Goal: Task Accomplishment & Management: Manage account settings

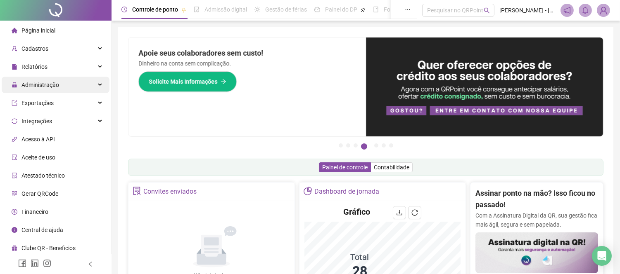
click at [93, 83] on div "Administração" at bounding box center [56, 85] width 108 height 17
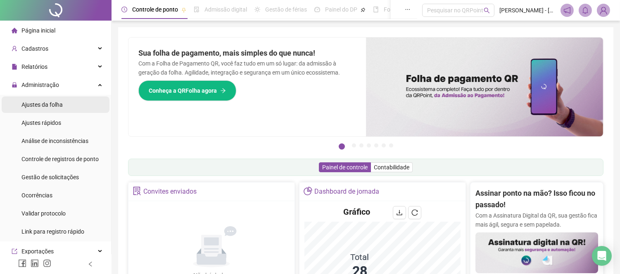
click at [54, 104] on span "Ajustes da folha" at bounding box center [41, 105] width 41 height 7
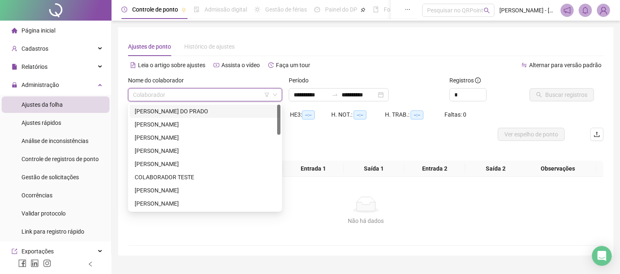
click at [174, 92] on input "search" at bounding box center [201, 95] width 137 height 12
click at [168, 108] on div "[PERSON_NAME] DO PRADO" at bounding box center [205, 111] width 141 height 9
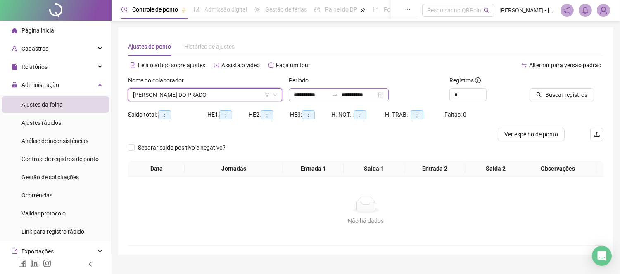
click at [338, 94] on div at bounding box center [334, 95] width 13 height 7
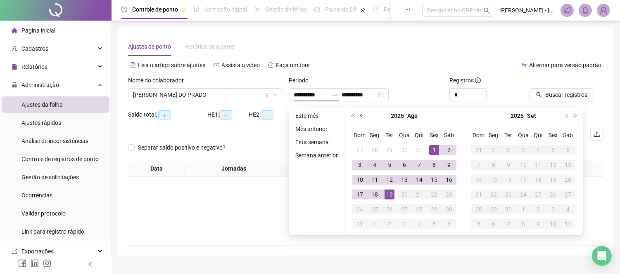
click at [360, 116] on span "prev-year" at bounding box center [362, 116] width 4 height 4
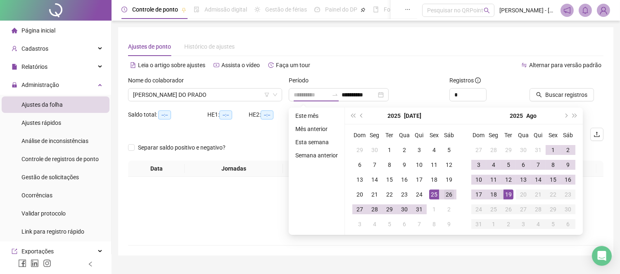
type input "**********"
click at [449, 196] on div "26" at bounding box center [449, 195] width 10 height 10
type input "**********"
click at [492, 193] on div "18" at bounding box center [493, 195] width 10 height 10
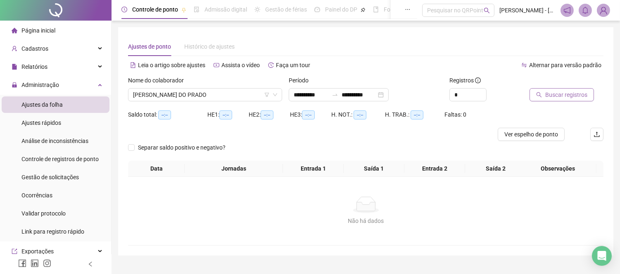
click at [561, 95] on span "Buscar registros" at bounding box center [566, 94] width 42 height 9
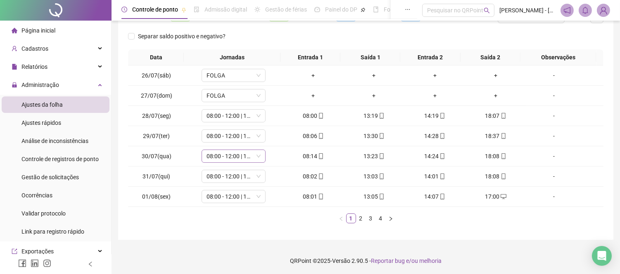
scroll to position [119, 0]
click at [359, 220] on link "2" at bounding box center [360, 217] width 9 height 9
click at [369, 216] on link "3" at bounding box center [370, 217] width 9 height 9
click at [380, 216] on link "4" at bounding box center [380, 217] width 9 height 9
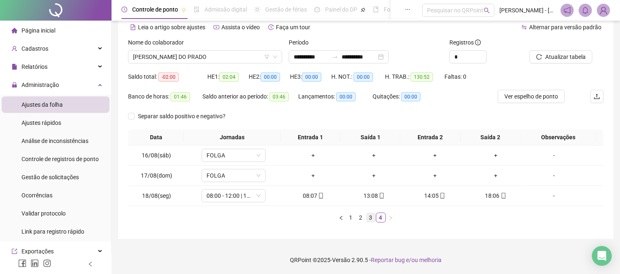
click at [371, 219] on link "3" at bounding box center [370, 217] width 9 height 9
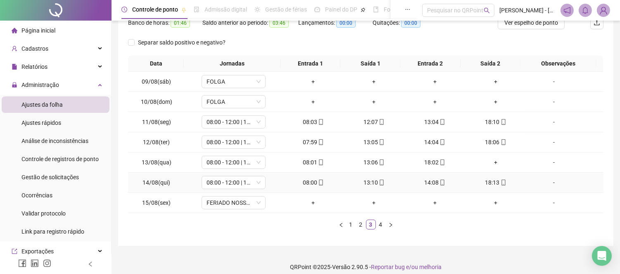
scroll to position [119, 0]
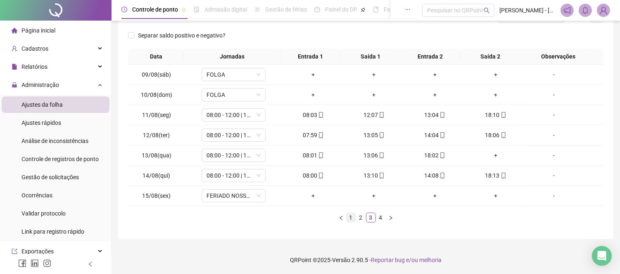
click at [350, 218] on link "1" at bounding box center [350, 217] width 9 height 9
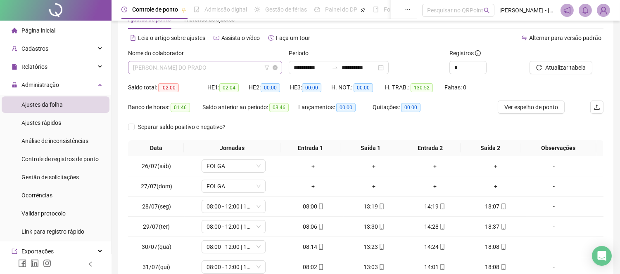
click at [279, 67] on div "[PERSON_NAME] DO PRADO" at bounding box center [205, 67] width 154 height 13
click at [455, 109] on div "Banco de horas: 01:46 Saldo anterior ao período: 03:46 Lançamentos: 00:00 Quita…" at bounding box center [306, 111] width 356 height 20
click at [68, 125] on li "Ajustes rápidos" at bounding box center [56, 123] width 108 height 17
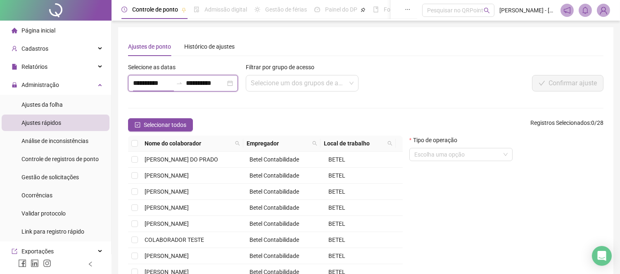
click at [170, 88] on input "**********" at bounding box center [153, 83] width 40 height 10
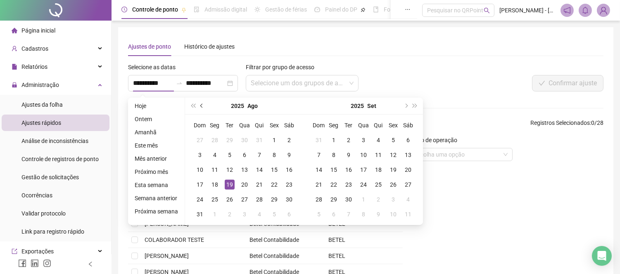
click at [201, 106] on span "prev-year" at bounding box center [202, 106] width 4 height 4
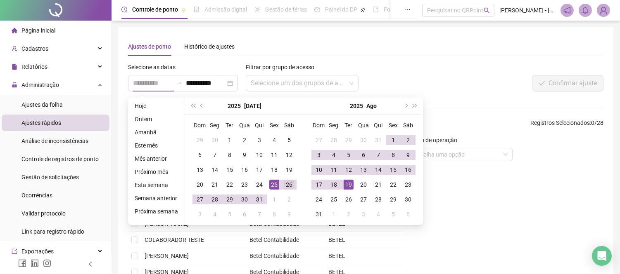
type input "**********"
click at [287, 185] on div "26" at bounding box center [289, 185] width 10 height 10
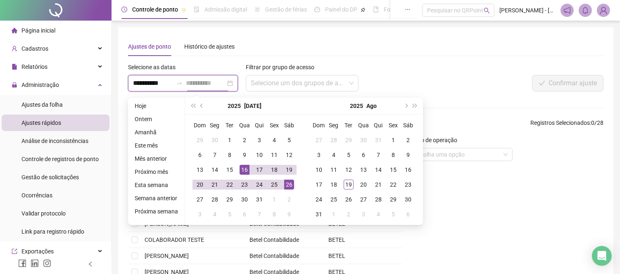
type input "**********"
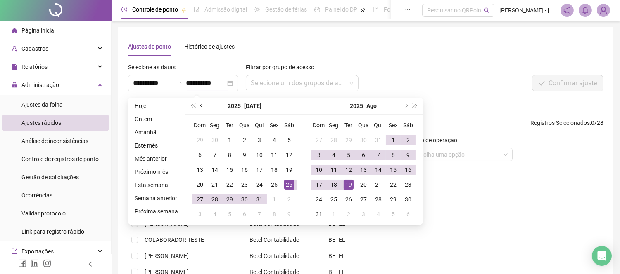
click at [200, 106] on span "prev-year" at bounding box center [202, 106] width 4 height 4
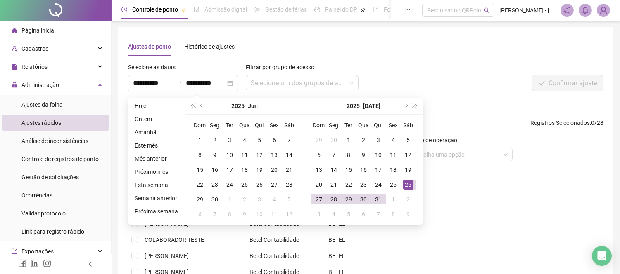
type input "**********"
click at [277, 42] on div "Ajustes de ponto Histórico de ajustes" at bounding box center [365, 46] width 475 height 19
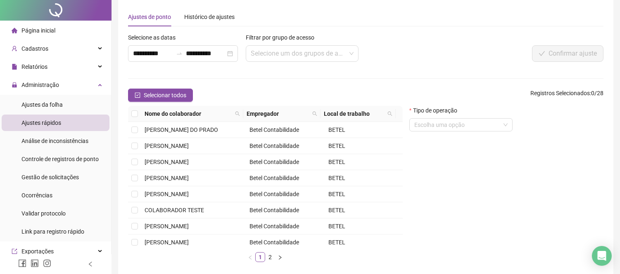
scroll to position [46, 0]
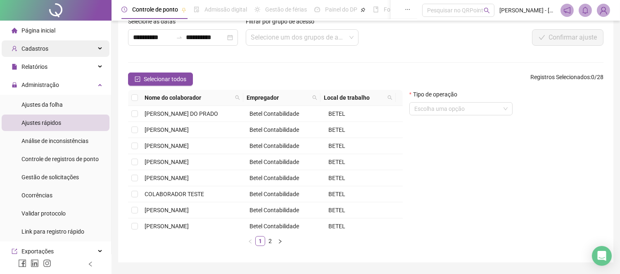
click at [92, 52] on div "Cadastros" at bounding box center [56, 48] width 108 height 17
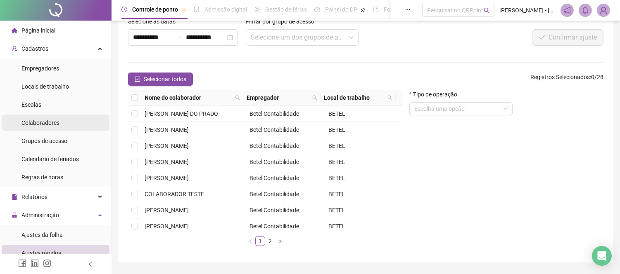
click at [56, 121] on span "Colaboradores" at bounding box center [40, 123] width 38 height 7
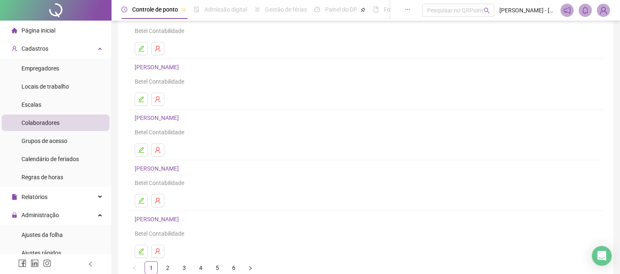
scroll to position [125, 0]
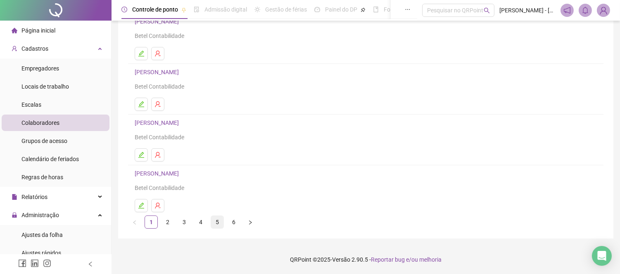
click at [215, 224] on link "5" at bounding box center [217, 222] width 12 height 12
click at [199, 226] on link "4" at bounding box center [200, 222] width 12 height 12
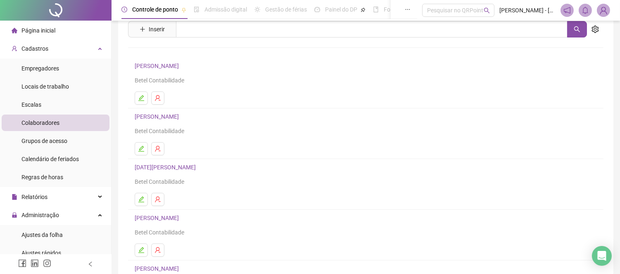
scroll to position [46, 0]
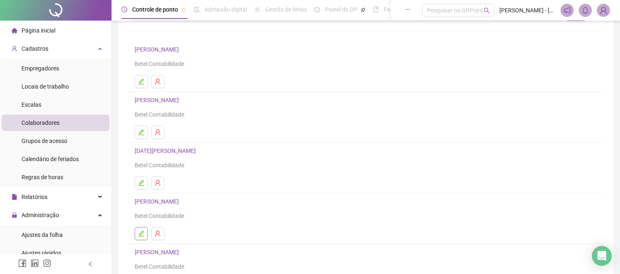
click at [142, 237] on icon "edit" at bounding box center [141, 234] width 7 height 7
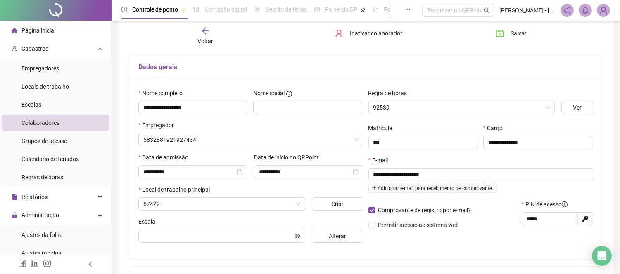
scroll to position [50, 0]
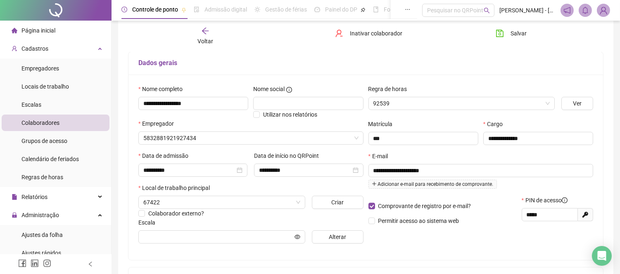
type input "**********"
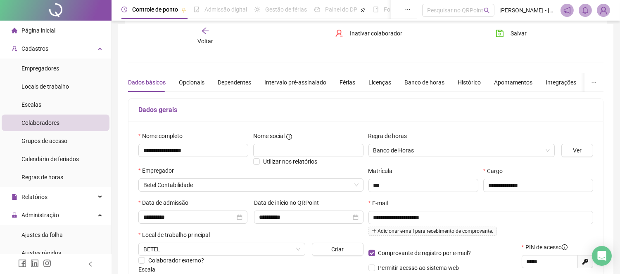
scroll to position [0, 0]
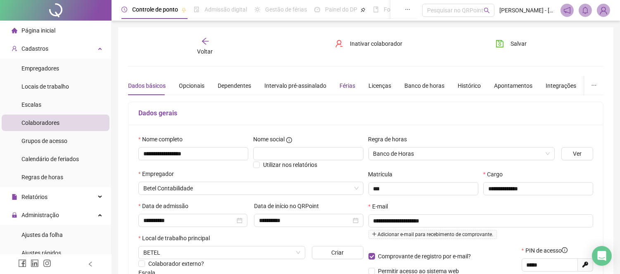
click at [347, 85] on div "Férias" at bounding box center [347, 85] width 16 height 9
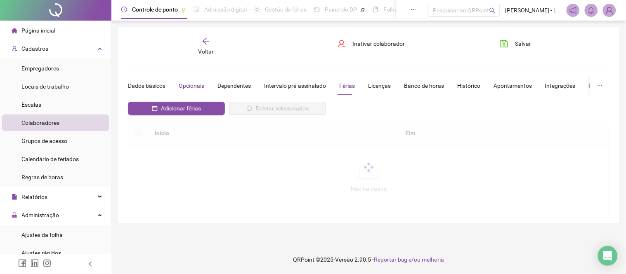
click at [187, 85] on div "Opcionais" at bounding box center [192, 85] width 26 height 9
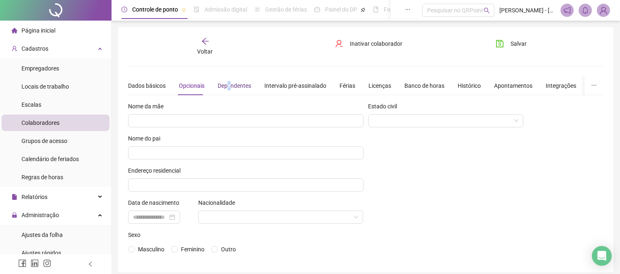
click at [228, 90] on div "Dependentes" at bounding box center [234, 85] width 33 height 9
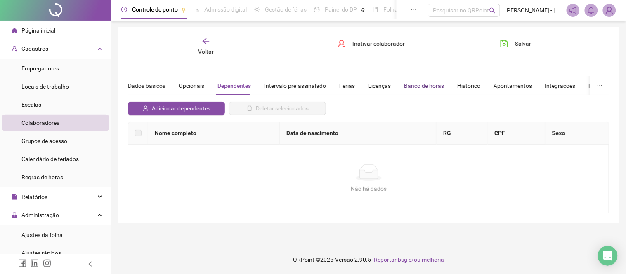
click at [428, 85] on div "Banco de horas" at bounding box center [424, 85] width 40 height 9
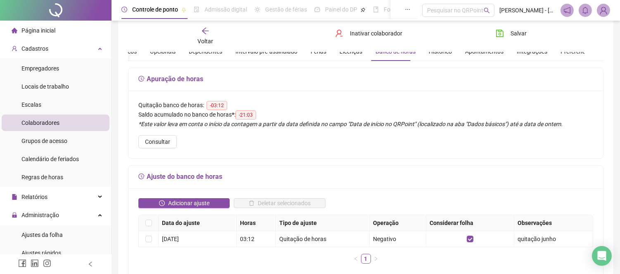
scroll to position [92, 0]
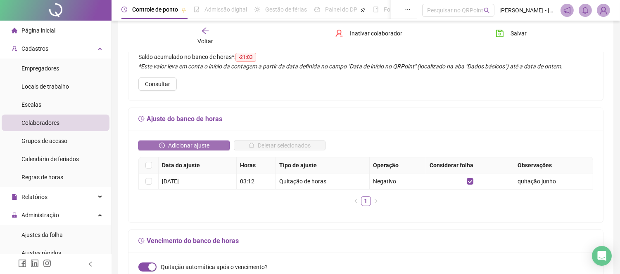
click at [187, 143] on span "Adicionar ajuste" at bounding box center [188, 145] width 41 height 9
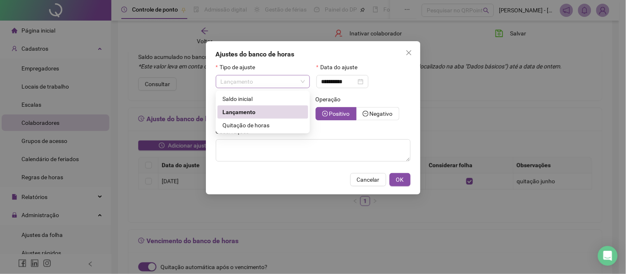
click at [266, 79] on span "Lançamento" at bounding box center [263, 82] width 84 height 12
click at [258, 125] on span "Quitação de horas" at bounding box center [245, 125] width 47 height 7
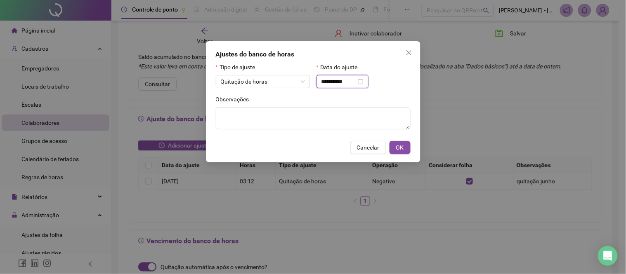
click at [356, 81] on input "**********" at bounding box center [339, 81] width 35 height 9
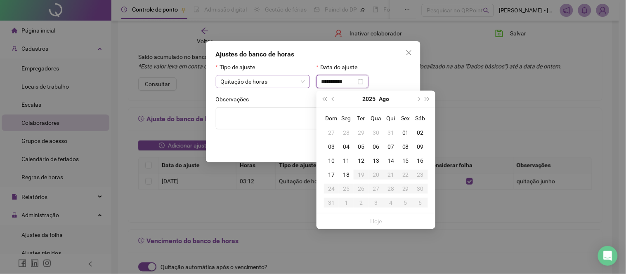
click at [272, 81] on span "Quitação de horas" at bounding box center [263, 82] width 84 height 12
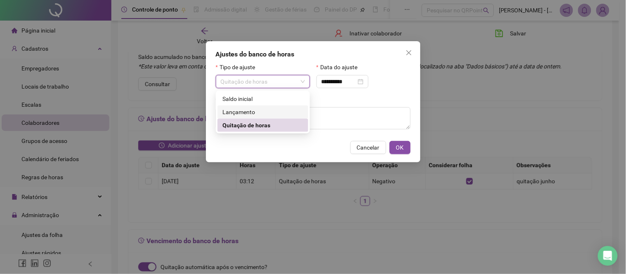
click at [259, 113] on div "Lançamento" at bounding box center [262, 112] width 81 height 9
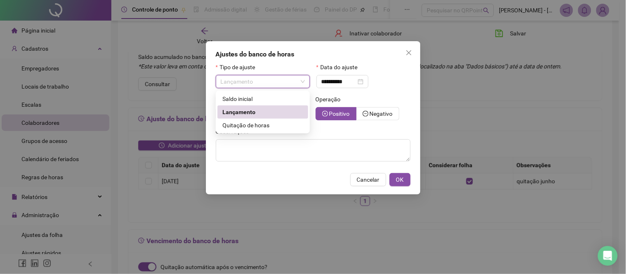
click at [265, 78] on span "Lançamento" at bounding box center [263, 82] width 84 height 12
click at [250, 98] on span "Saldo inicial" at bounding box center [237, 99] width 30 height 7
type input "**********"
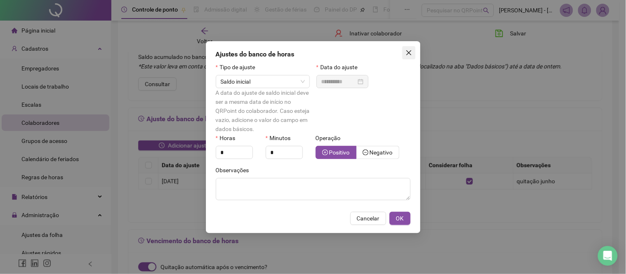
click at [409, 51] on icon "close" at bounding box center [409, 53] width 7 height 7
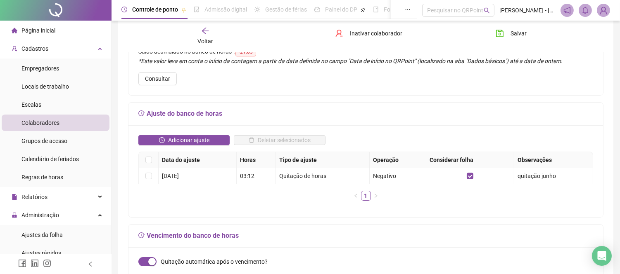
scroll to position [0, 0]
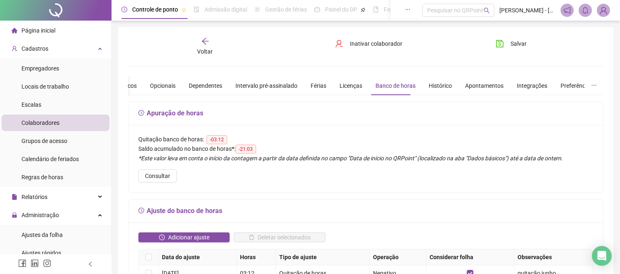
click at [205, 43] on icon "arrow-left" at bounding box center [205, 41] width 8 height 8
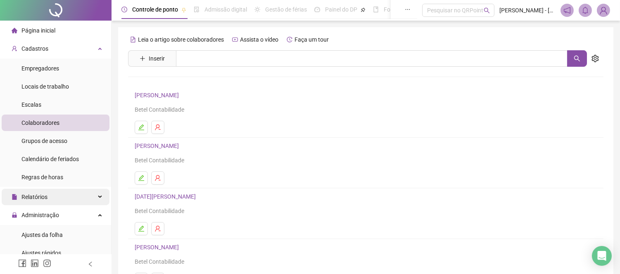
click at [43, 194] on span "Relatórios" at bounding box center [34, 197] width 26 height 7
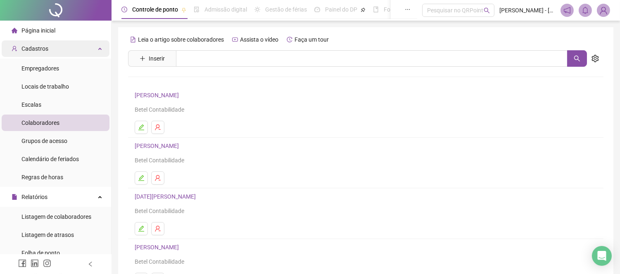
click at [92, 50] on div "Cadastros" at bounding box center [56, 48] width 108 height 17
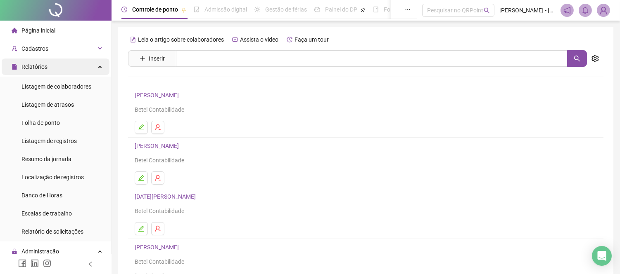
click at [97, 65] on div "Relatórios" at bounding box center [56, 67] width 108 height 17
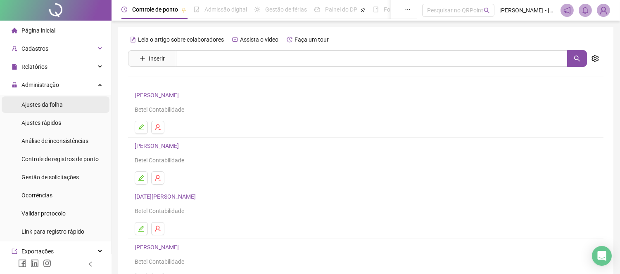
click at [47, 105] on span "Ajustes da folha" at bounding box center [41, 105] width 41 height 7
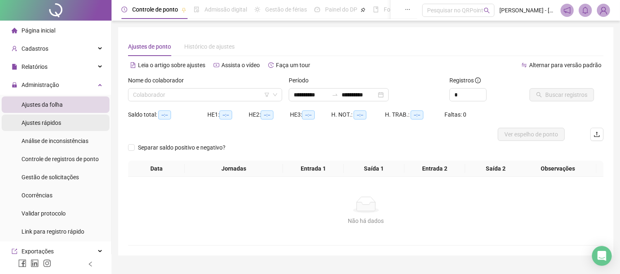
click at [47, 122] on span "Ajustes rápidos" at bounding box center [41, 123] width 40 height 7
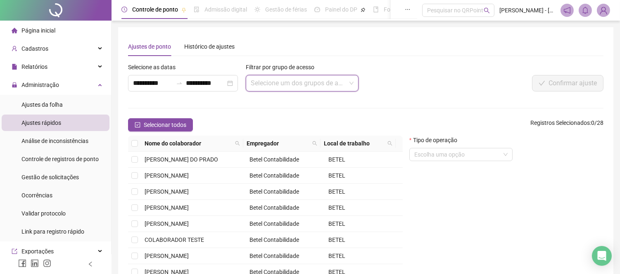
click at [260, 82] on input "search" at bounding box center [298, 84] width 95 height 16
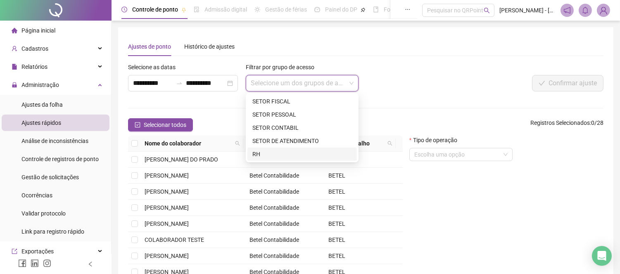
click at [258, 155] on div "RH" at bounding box center [301, 154] width 99 height 9
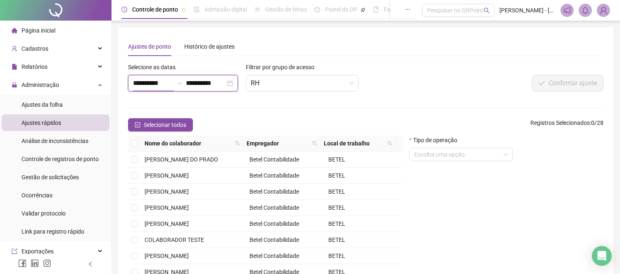
click at [173, 79] on input "**********" at bounding box center [153, 83] width 40 height 10
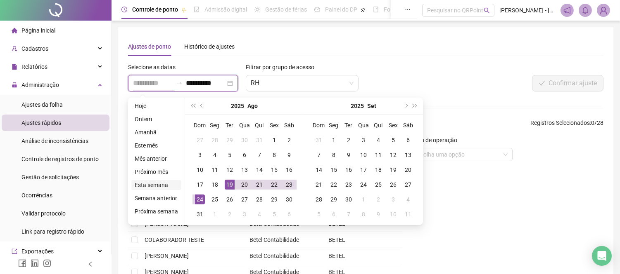
type input "**********"
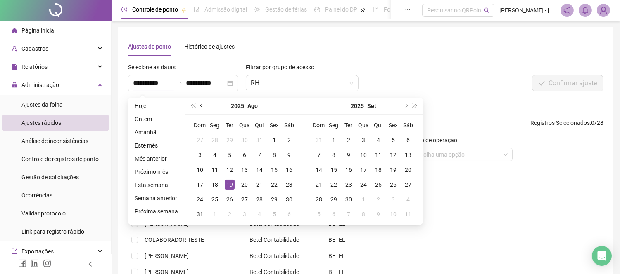
click at [197, 104] on button "prev-year" at bounding box center [201, 106] width 9 height 17
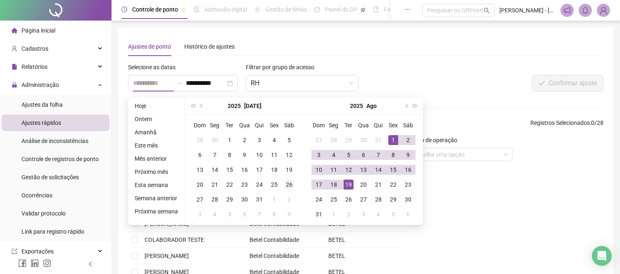
type input "**********"
click at [287, 187] on div "26" at bounding box center [289, 185] width 10 height 10
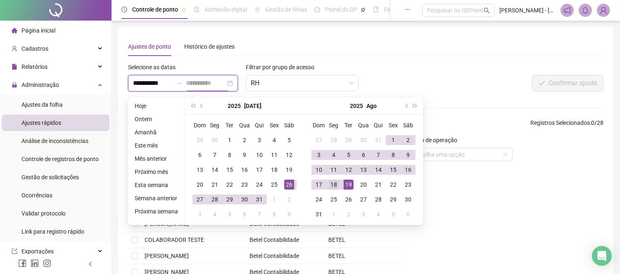
type input "**********"
click at [334, 183] on div "18" at bounding box center [334, 185] width 10 height 10
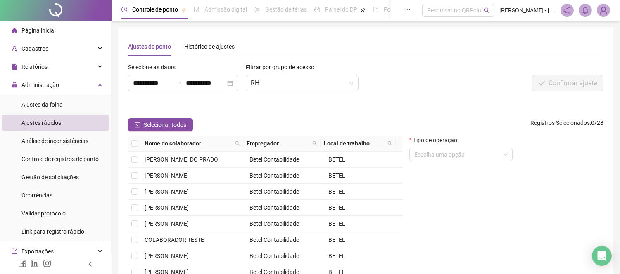
click at [329, 60] on div "**********" at bounding box center [365, 168] width 475 height 262
click at [475, 77] on div "Confirmar ajuste" at bounding box center [504, 83] width 198 height 17
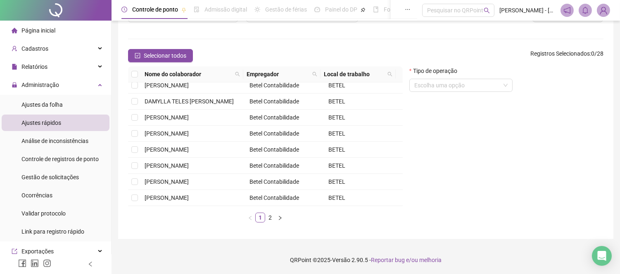
scroll to position [163, 0]
click at [269, 217] on link "2" at bounding box center [269, 217] width 9 height 9
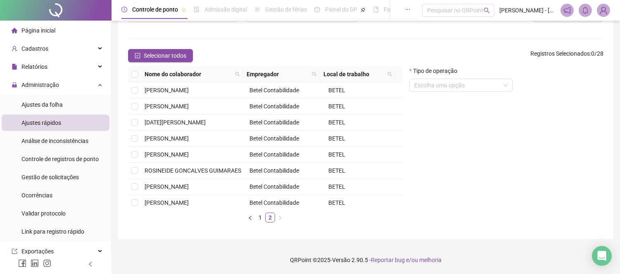
scroll to position [2, 0]
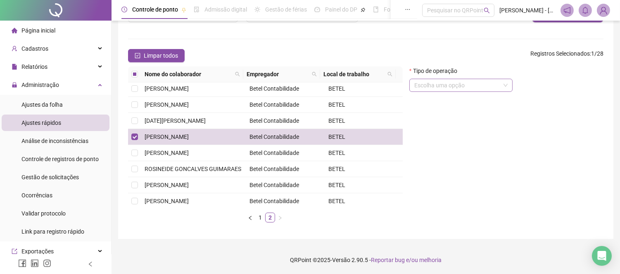
click at [443, 84] on input "search" at bounding box center [457, 85] width 86 height 12
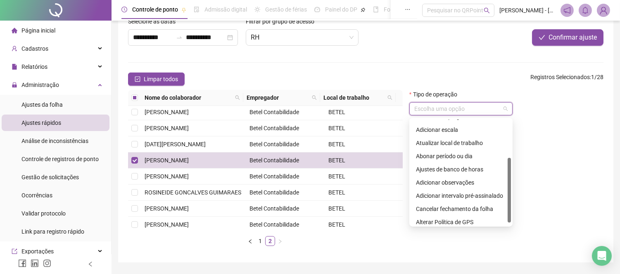
scroll to position [66, 0]
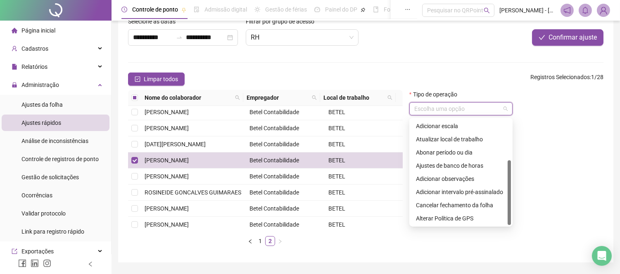
drag, startPoint x: 509, startPoint y: 133, endPoint x: 502, endPoint y: 181, distance: 48.3
click at [502, 181] on div "Atualizar empregador Adicionar escala Atualizar local de trabalho Abonar períod…" at bounding box center [461, 173] width 100 height 106
click at [428, 166] on div "Ajustes de banco de horas" at bounding box center [461, 165] width 90 height 9
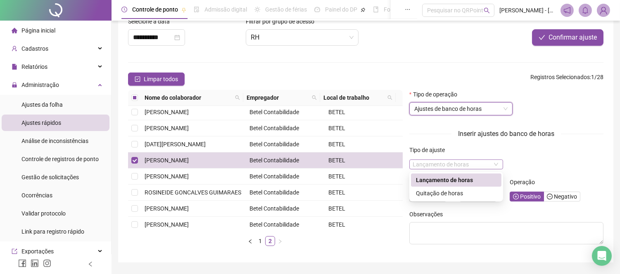
click at [447, 166] on span "Lançamento de horas" at bounding box center [455, 164] width 87 height 9
click at [440, 195] on div "Quitação de horas" at bounding box center [456, 193] width 80 height 9
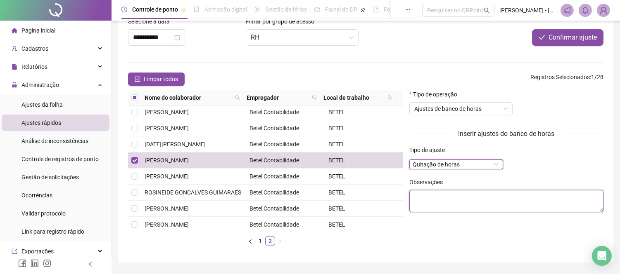
click at [440, 195] on textarea at bounding box center [506, 201] width 194 height 22
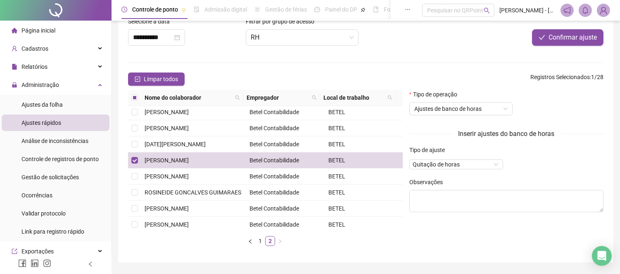
click at [556, 102] on div "Tipo de operação Ajustes de banco de horas" at bounding box center [506, 106] width 194 height 32
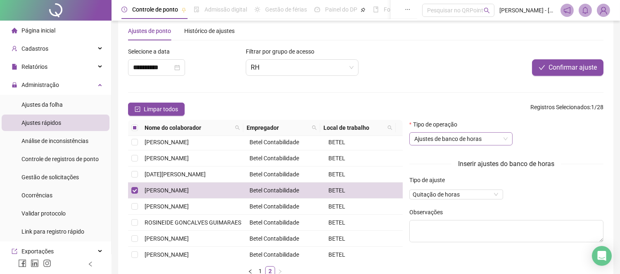
scroll to position [0, 0]
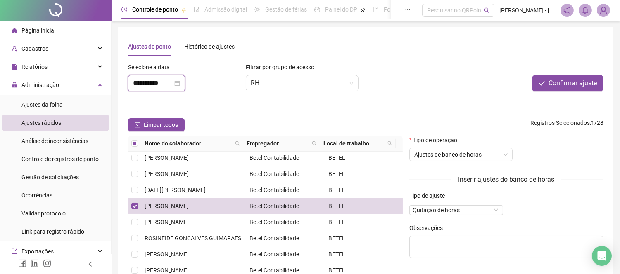
click at [173, 82] on input "**********" at bounding box center [153, 83] width 40 height 10
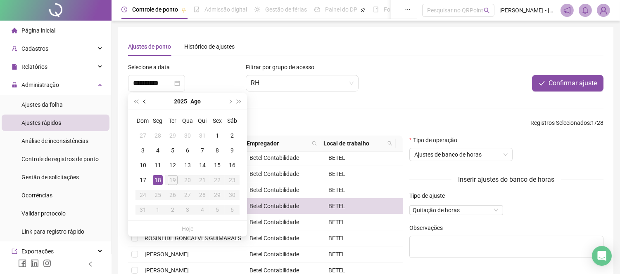
click at [143, 100] on span "prev-year" at bounding box center [145, 101] width 4 height 4
type input "**********"
click at [229, 180] on div "26" at bounding box center [232, 180] width 10 height 10
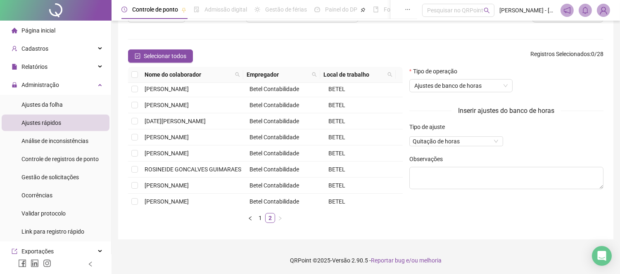
scroll to position [69, 0]
click at [446, 170] on textarea at bounding box center [506, 178] width 194 height 22
type textarea "**********"
click at [514, 203] on div "**********" at bounding box center [506, 147] width 201 height 163
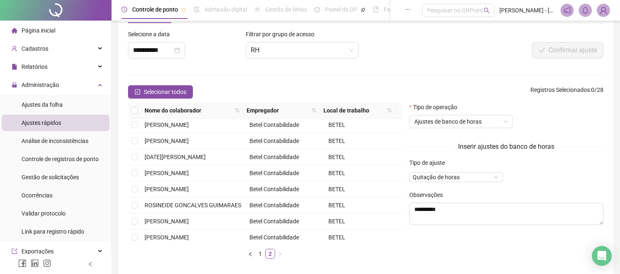
scroll to position [0, 0]
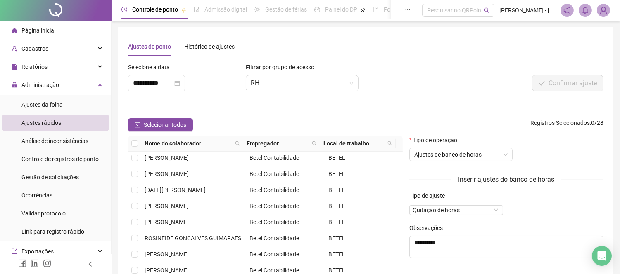
click at [395, 88] on div "**********" at bounding box center [266, 80] width 282 height 35
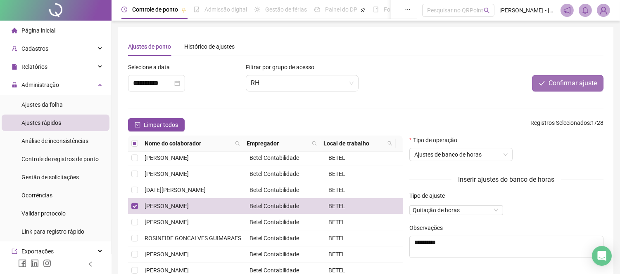
click at [572, 87] on span "Confirmar ajuste" at bounding box center [572, 83] width 48 height 10
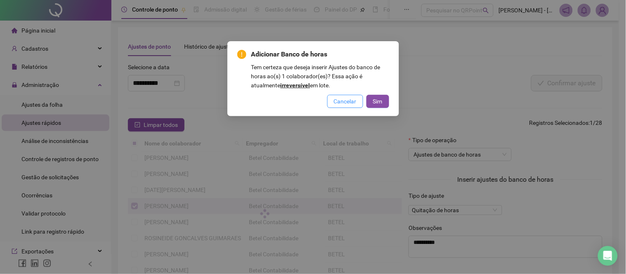
click at [347, 99] on span "Cancelar" at bounding box center [345, 101] width 23 height 9
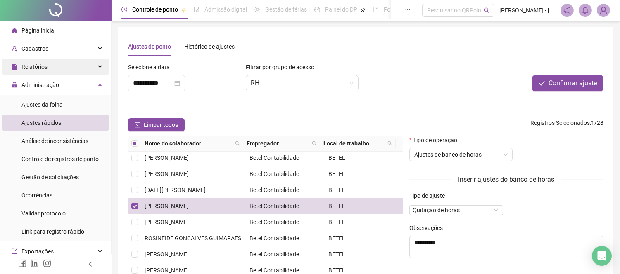
click at [57, 69] on div "Relatórios" at bounding box center [56, 67] width 108 height 17
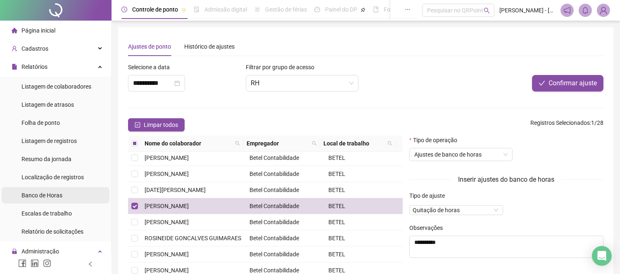
click at [64, 199] on li "Banco de Horas" at bounding box center [56, 195] width 108 height 17
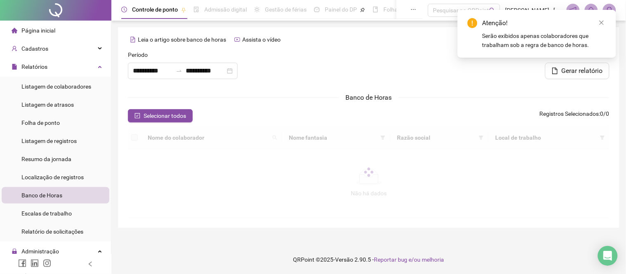
type input "**********"
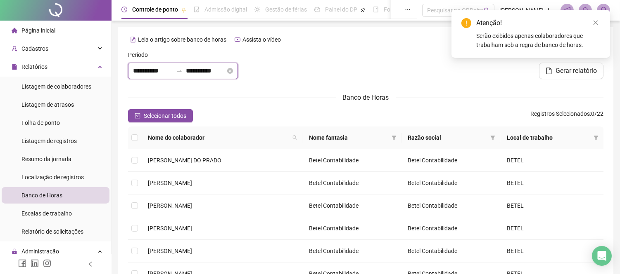
click at [171, 72] on input "**********" at bounding box center [153, 71] width 40 height 10
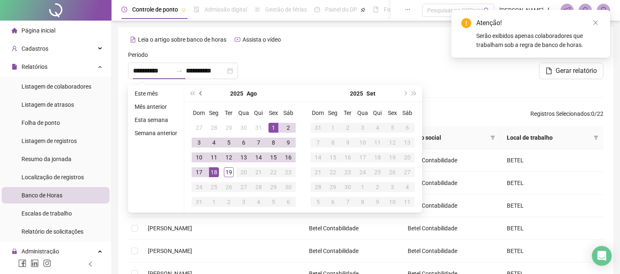
click at [200, 93] on span "prev-year" at bounding box center [201, 94] width 4 height 4
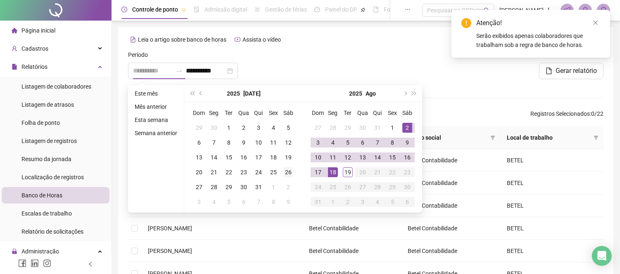
type input "**********"
click at [288, 176] on div "26" at bounding box center [288, 173] width 10 height 10
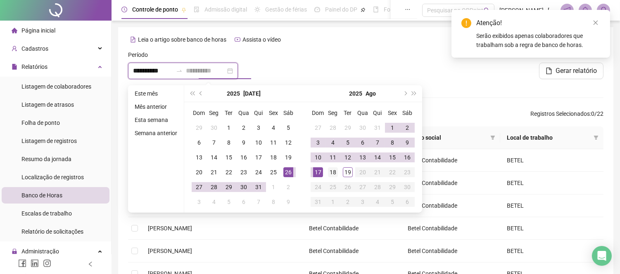
type input "**********"
click at [332, 169] on div "18" at bounding box center [333, 173] width 10 height 10
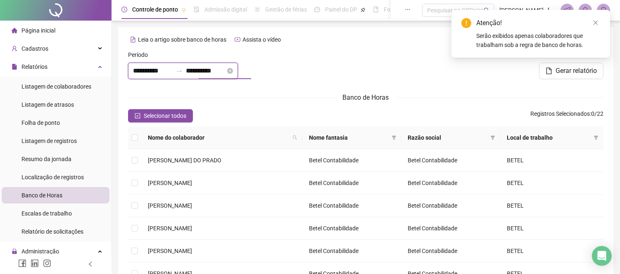
click at [225, 68] on input "**********" at bounding box center [206, 71] width 40 height 10
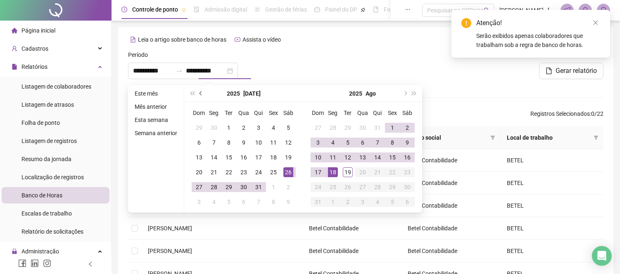
click at [199, 93] on span "prev-year" at bounding box center [201, 94] width 4 height 4
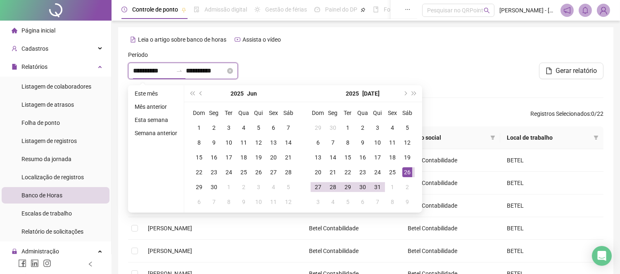
click at [173, 70] on input "**********" at bounding box center [153, 71] width 40 height 10
type input "**********"
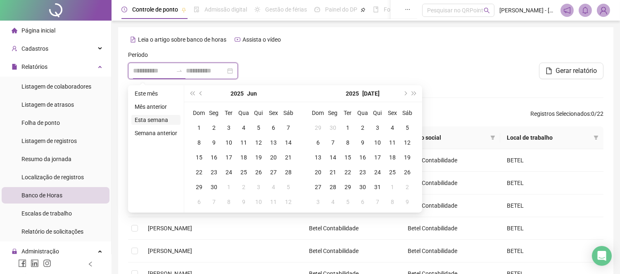
type input "**********"
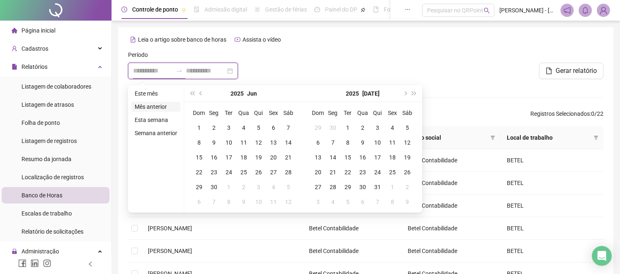
type input "**********"
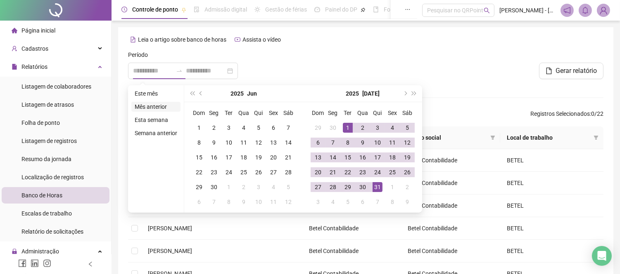
click at [150, 106] on li "Mês anterior" at bounding box center [155, 107] width 49 height 10
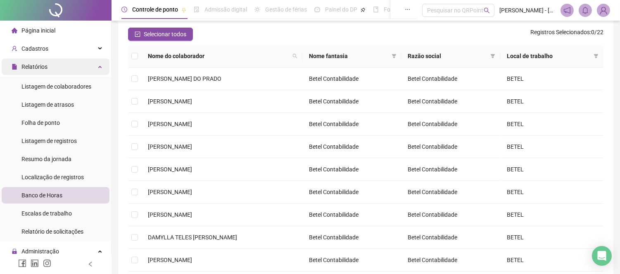
click at [75, 68] on div "Relatórios" at bounding box center [56, 67] width 108 height 17
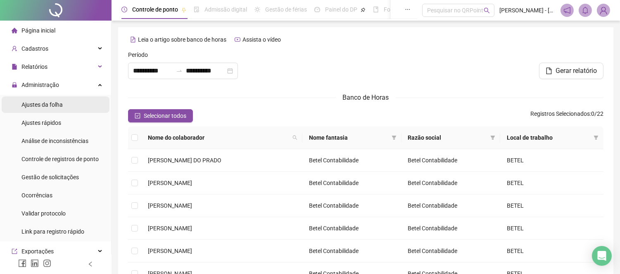
click at [56, 102] on span "Ajustes da folha" at bounding box center [41, 105] width 41 height 7
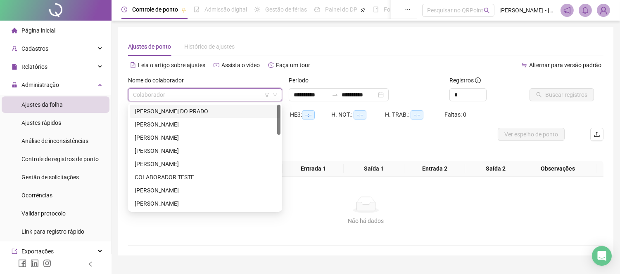
click at [236, 94] on input "search" at bounding box center [201, 95] width 137 height 12
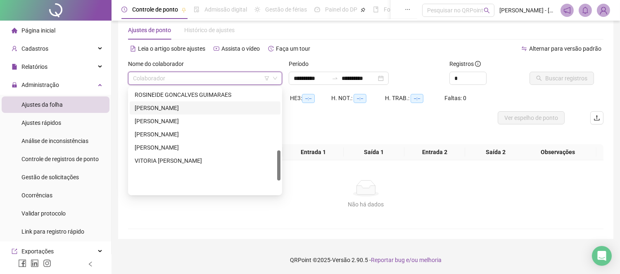
scroll to position [218, 0]
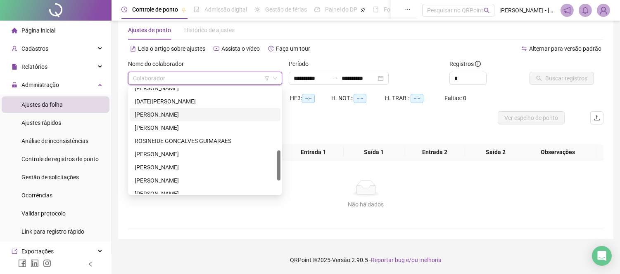
click at [154, 115] on div "[PERSON_NAME]" at bounding box center [205, 114] width 141 height 9
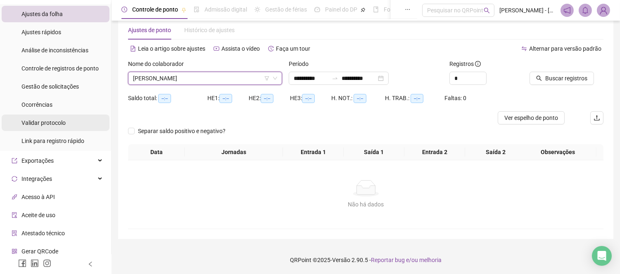
scroll to position [92, 0]
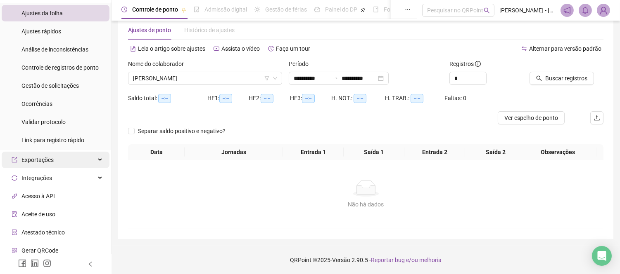
click at [75, 159] on div "Exportações" at bounding box center [56, 160] width 108 height 17
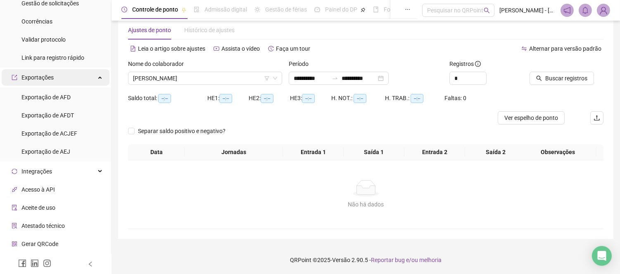
scroll to position [183, 0]
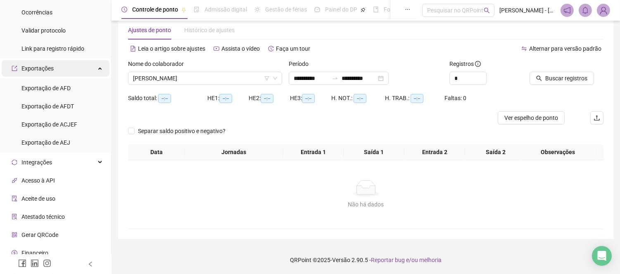
click at [99, 68] on icon at bounding box center [101, 68] width 4 height 0
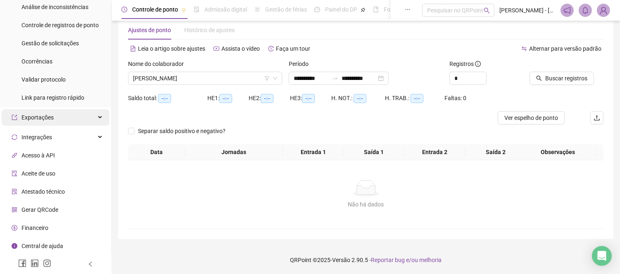
scroll to position [132, 0]
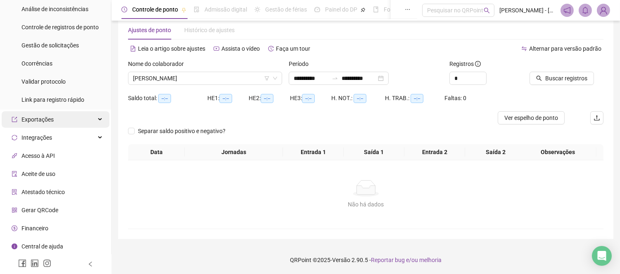
click at [88, 120] on div "Exportações" at bounding box center [56, 119] width 108 height 17
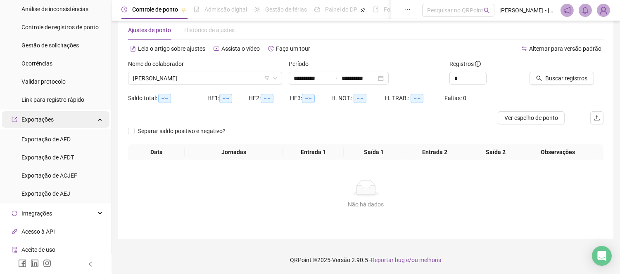
scroll to position [183, 0]
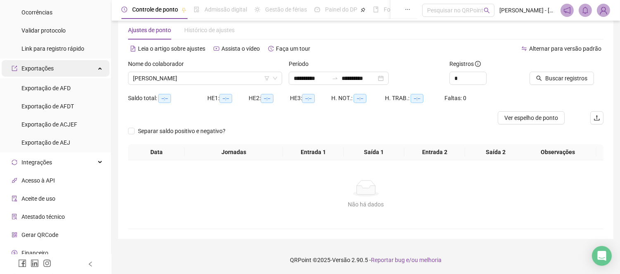
click at [90, 65] on div "Exportações" at bounding box center [56, 68] width 108 height 17
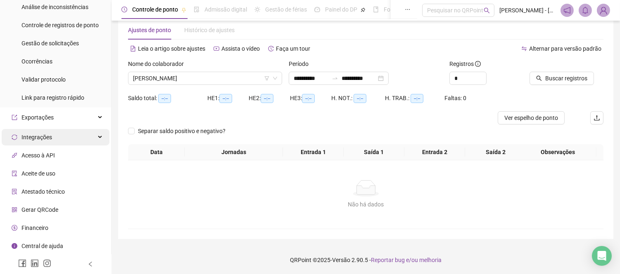
scroll to position [132, 0]
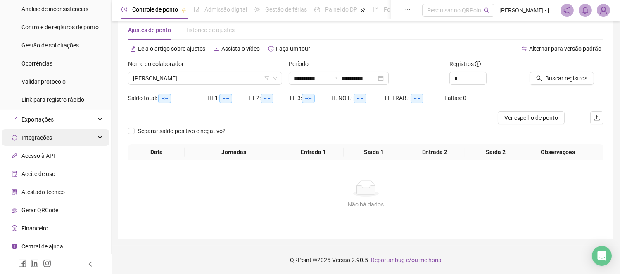
click at [84, 137] on div "Integrações" at bounding box center [56, 138] width 108 height 17
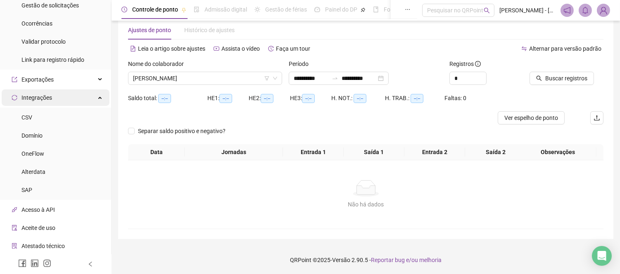
scroll to position [224, 0]
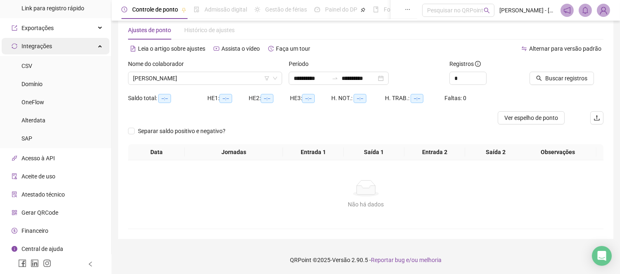
click at [99, 45] on icon at bounding box center [101, 45] width 4 height 0
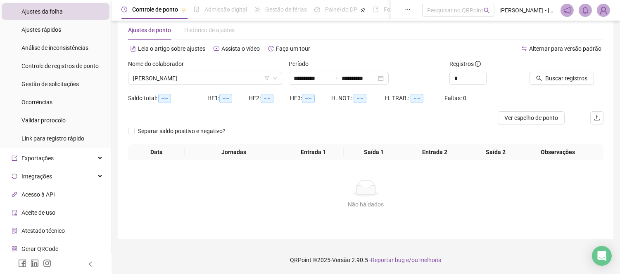
scroll to position [40, 0]
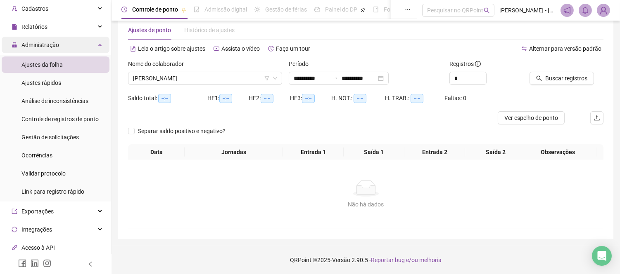
click at [99, 44] on icon at bounding box center [101, 44] width 4 height 0
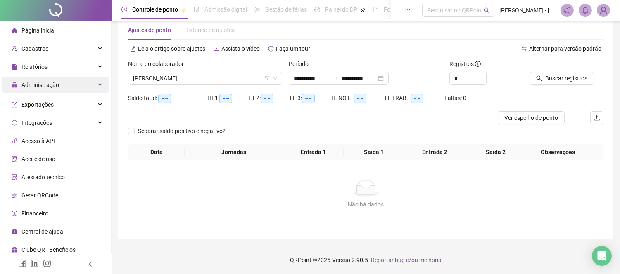
scroll to position [0, 0]
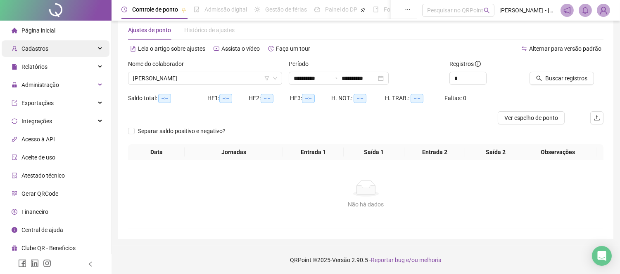
click at [97, 48] on div "Cadastros" at bounding box center [56, 48] width 108 height 17
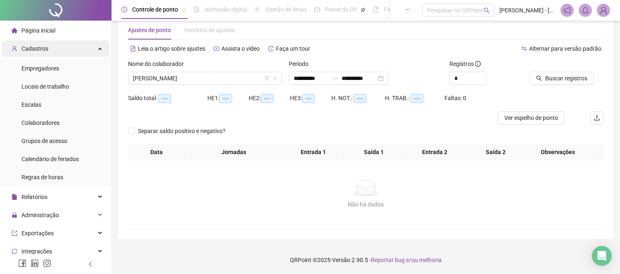
click at [50, 48] on div "Cadastros" at bounding box center [56, 48] width 108 height 17
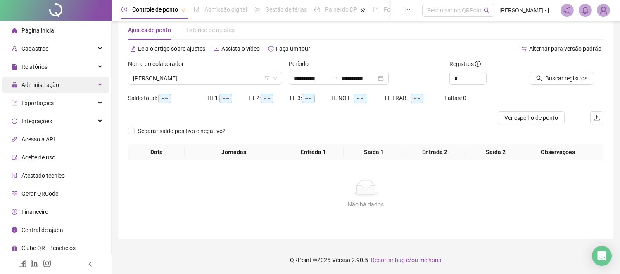
click at [85, 80] on div "Administração" at bounding box center [56, 85] width 108 height 17
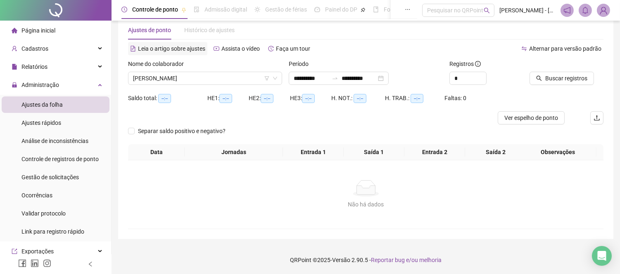
click at [147, 47] on span "Leia o artigo sobre ajustes" at bounding box center [171, 48] width 67 height 7
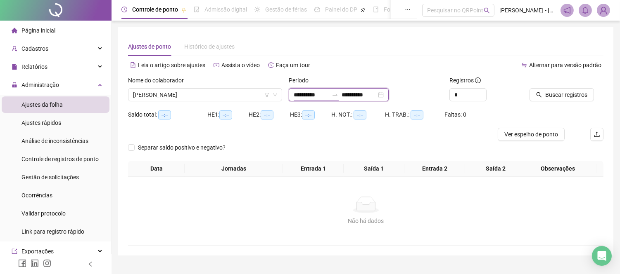
click at [328, 97] on input "**********" at bounding box center [310, 94] width 35 height 9
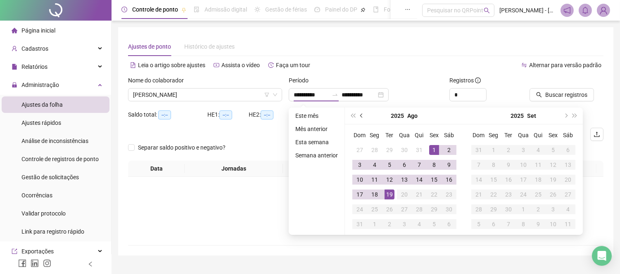
click at [360, 116] on span "prev-year" at bounding box center [362, 116] width 4 height 4
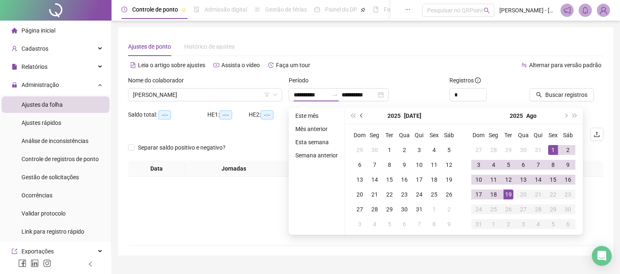
click at [360, 116] on span "prev-year" at bounding box center [362, 116] width 4 height 4
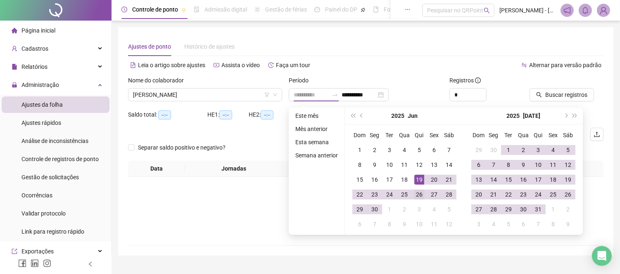
type input "**********"
click at [418, 195] on div "26" at bounding box center [419, 195] width 10 height 10
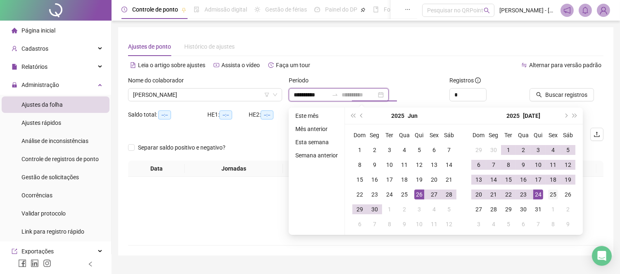
type input "**********"
click at [552, 191] on div "25" at bounding box center [553, 195] width 10 height 10
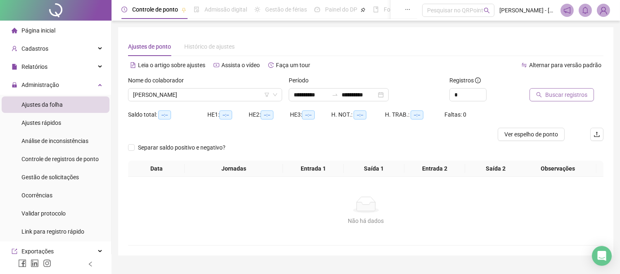
click at [551, 93] on span "Buscar registros" at bounding box center [566, 94] width 42 height 9
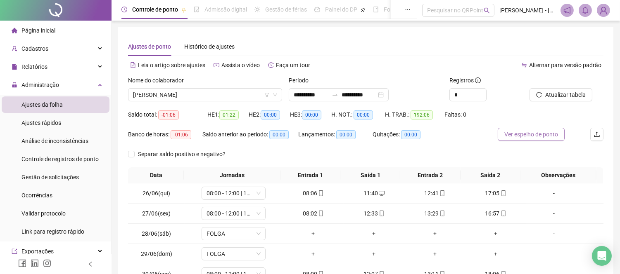
click at [520, 134] on span "Ver espelho de ponto" at bounding box center [531, 134] width 54 height 9
click at [210, 49] on div "Histórico de ajustes" at bounding box center [209, 46] width 50 height 9
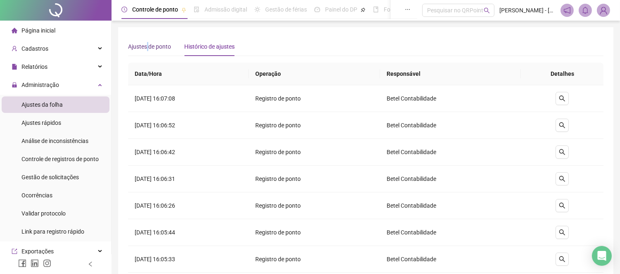
click at [146, 48] on div "Ajustes de ponto" at bounding box center [149, 46] width 43 height 9
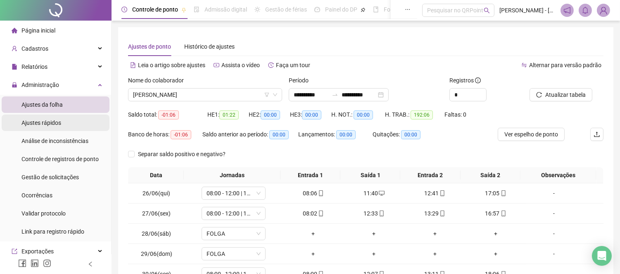
click at [88, 123] on li "Ajustes rápidos" at bounding box center [56, 123] width 108 height 17
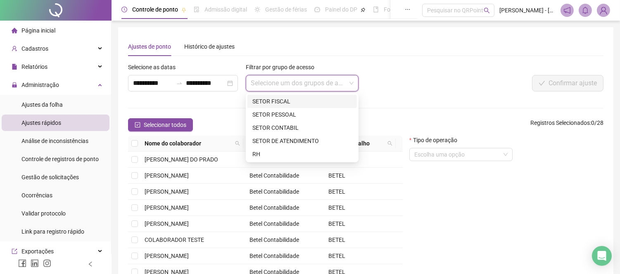
click at [313, 85] on input "search" at bounding box center [298, 84] width 95 height 16
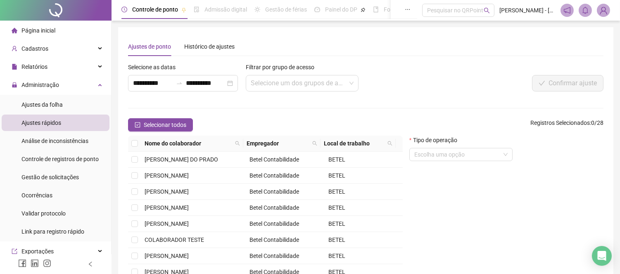
click at [426, 89] on div "Confirmar ajuste" at bounding box center [504, 83] width 198 height 17
click at [52, 140] on span "Análise de inconsistências" at bounding box center [54, 141] width 67 height 7
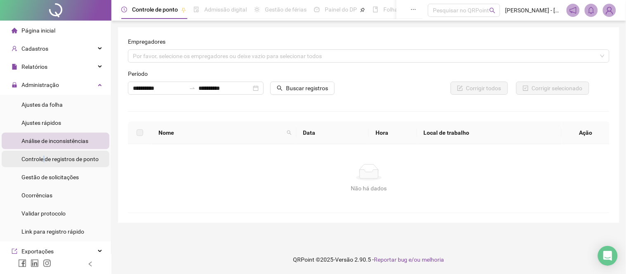
click at [42, 161] on span "Controle de registros de ponto" at bounding box center [59, 159] width 77 height 7
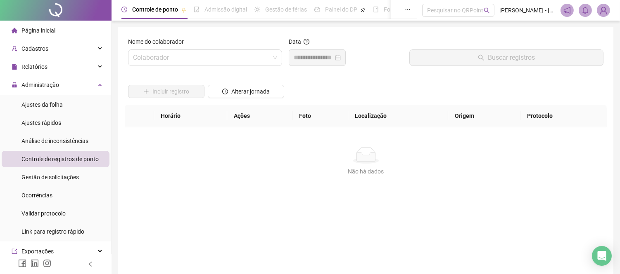
click at [60, 157] on span "Controle de registros de ponto" at bounding box center [59, 159] width 77 height 7
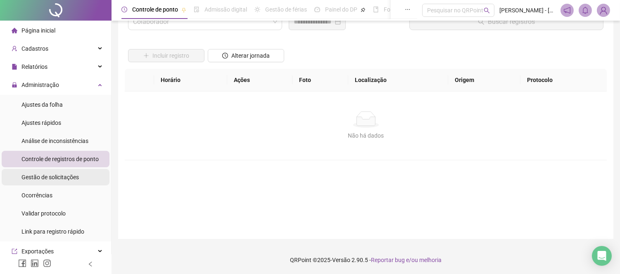
click at [37, 174] on span "Gestão de solicitações" at bounding box center [49, 177] width 57 height 7
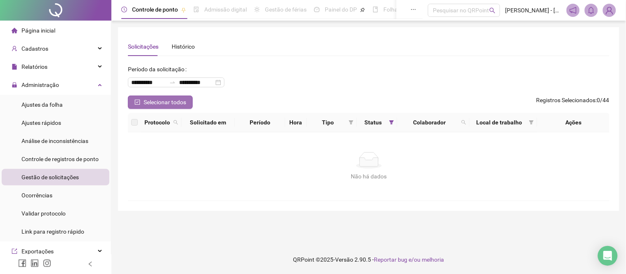
click at [137, 104] on icon "check-square" at bounding box center [138, 102] width 6 height 6
drag, startPoint x: 180, startPoint y: 37, endPoint x: 180, endPoint y: 43, distance: 5.4
click at [180, 39] on div "Histórico" at bounding box center [183, 46] width 23 height 19
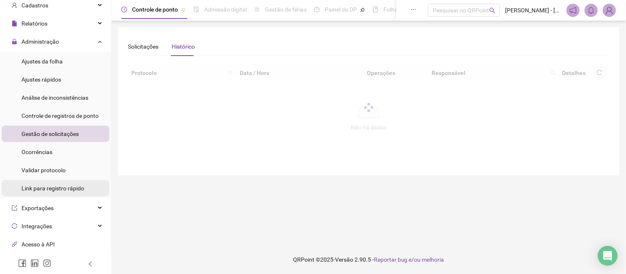
scroll to position [46, 0]
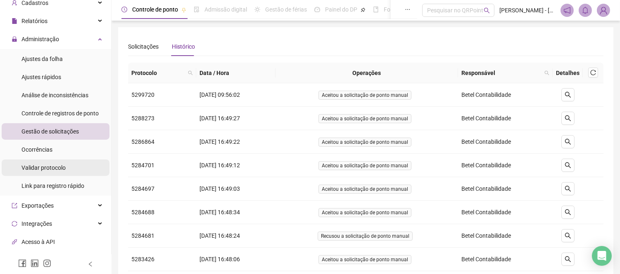
click at [58, 174] on div "Validar protocolo" at bounding box center [43, 168] width 44 height 17
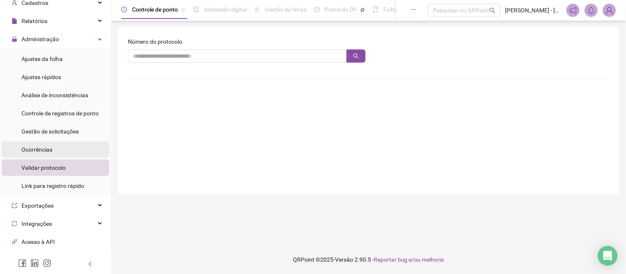
click at [46, 147] on span "Ocorrências" at bounding box center [36, 150] width 31 height 7
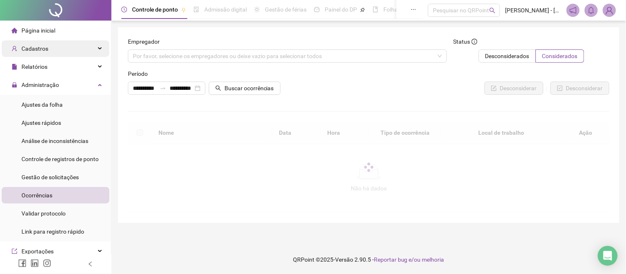
click at [97, 46] on div "Cadastros" at bounding box center [56, 48] width 108 height 17
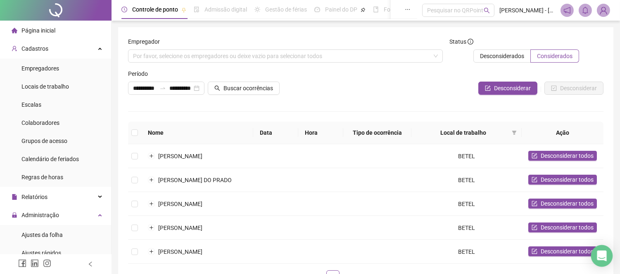
click at [604, 260] on icon "Open Intercom Messenger" at bounding box center [601, 256] width 11 height 11
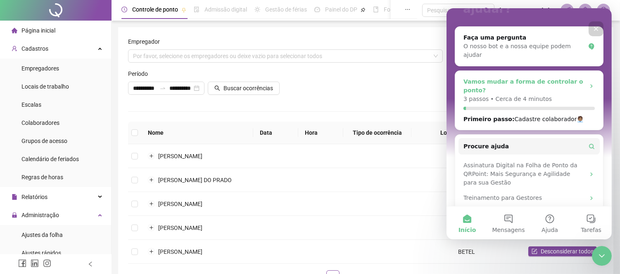
scroll to position [99, 0]
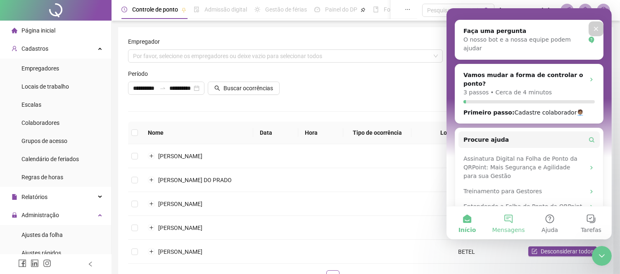
click at [511, 222] on button "Mensagens" at bounding box center [507, 223] width 41 height 33
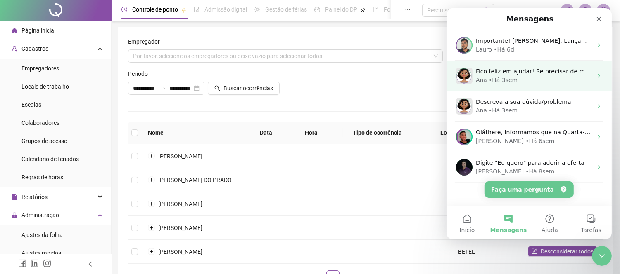
click at [525, 69] on span "Fico feliz em ajudar! Se precisar de mais alguma coisa, é só avisar." at bounding box center [572, 71] width 194 height 7
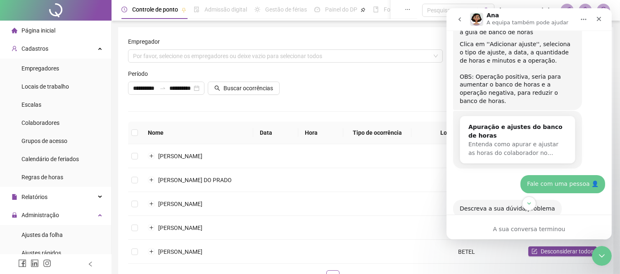
scroll to position [275, 0]
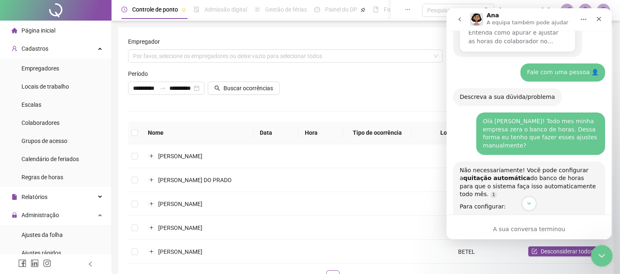
click at [600, 255] on icon "Fechar mensagem da Intercom" at bounding box center [600, 255] width 10 height 10
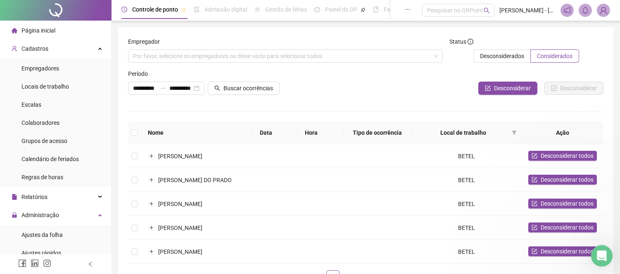
scroll to position [0, 0]
click at [600, 255] on icon "Abrir mensagem da Intercom" at bounding box center [601, 255] width 14 height 14
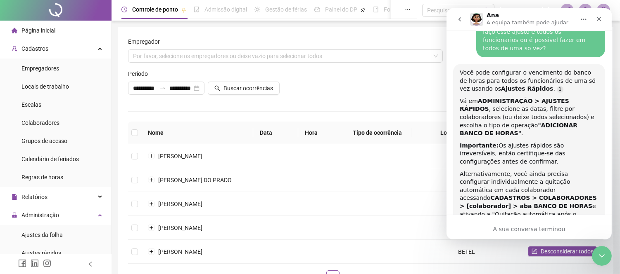
scroll to position [870, 0]
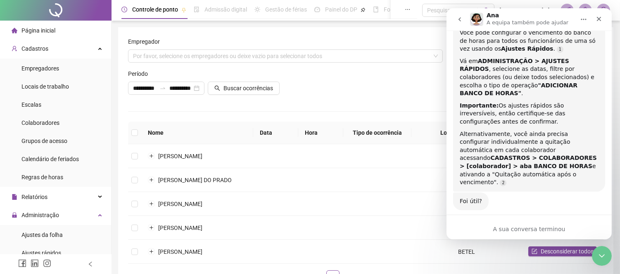
click at [457, 24] on button "go back" at bounding box center [459, 20] width 16 height 16
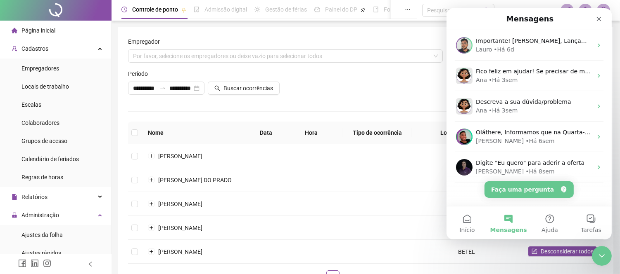
scroll to position [0, 0]
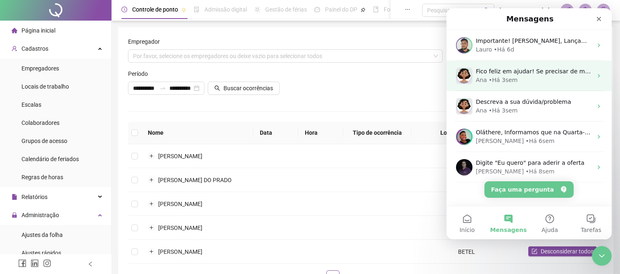
click at [526, 79] on div "Ana • Há 3sem" at bounding box center [533, 80] width 116 height 9
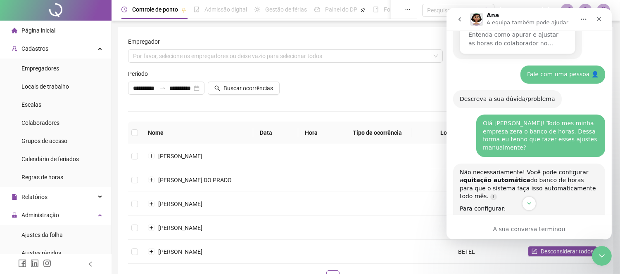
scroll to position [321, 0]
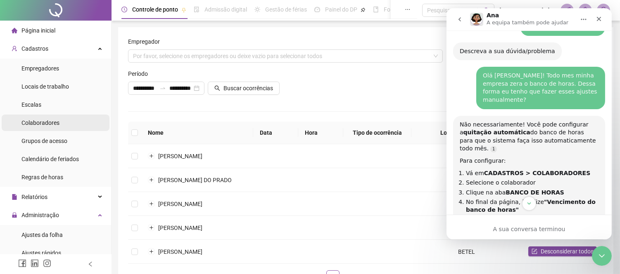
click at [54, 125] on span "Colaboradores" at bounding box center [40, 123] width 38 height 7
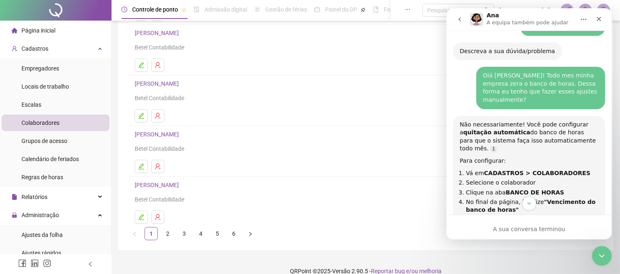
scroll to position [125, 0]
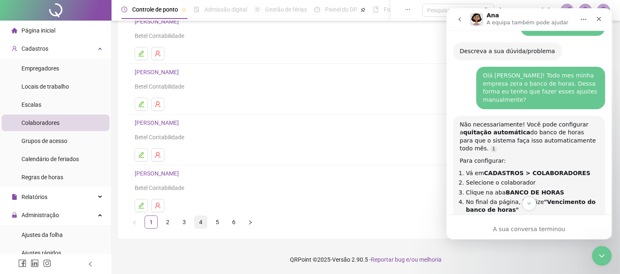
click at [201, 221] on link "4" at bounding box center [200, 222] width 12 height 12
click at [140, 154] on icon "edit" at bounding box center [141, 155] width 7 height 7
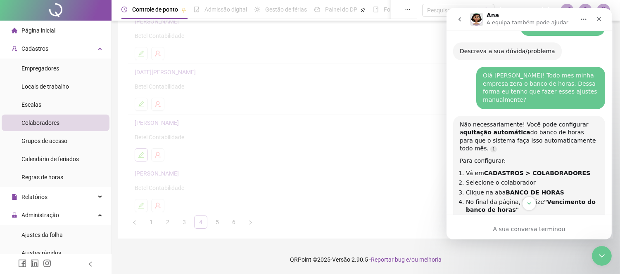
scroll to position [129, 0]
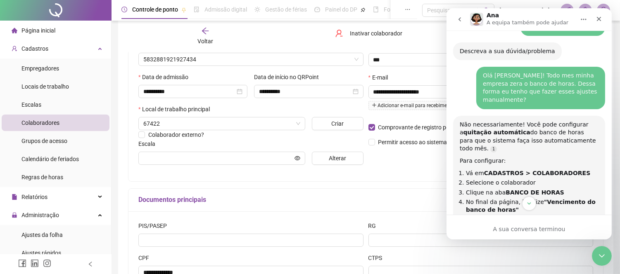
type input "**********"
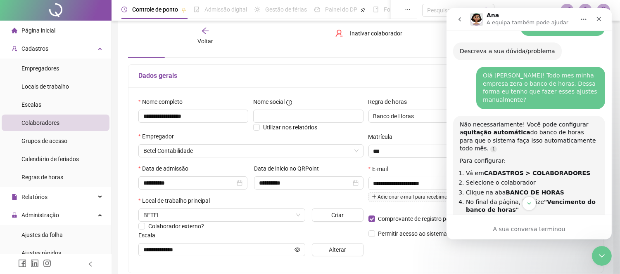
scroll to position [0, 0]
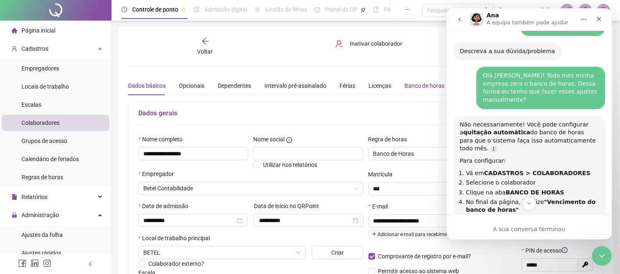
click at [407, 88] on div "Banco de horas" at bounding box center [424, 85] width 40 height 9
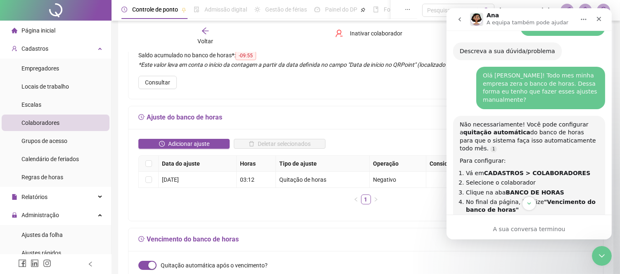
scroll to position [92, 0]
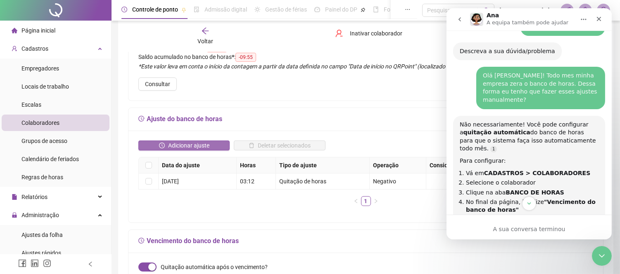
click at [199, 144] on span "Adicionar ajuste" at bounding box center [188, 145] width 41 height 9
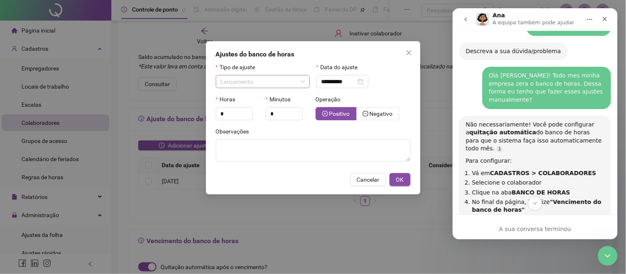
click at [289, 84] on span "Lançamento" at bounding box center [263, 82] width 84 height 12
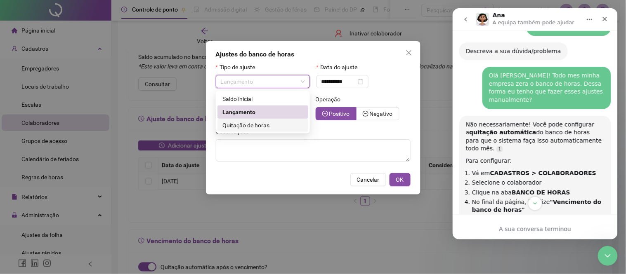
click at [253, 125] on span "Quitação de horas" at bounding box center [245, 125] width 47 height 7
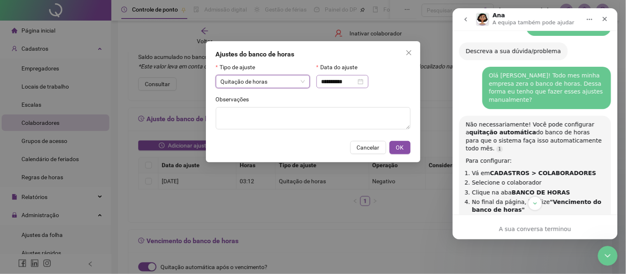
click at [364, 81] on div "**********" at bounding box center [343, 81] width 42 height 9
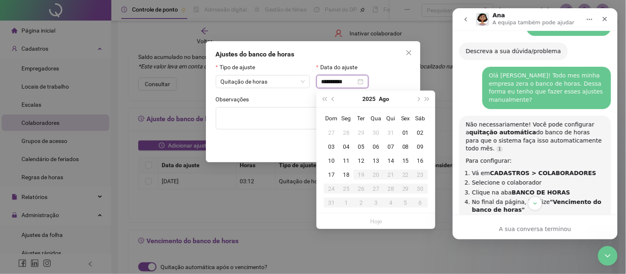
click at [350, 81] on input "**********" at bounding box center [339, 81] width 35 height 9
click at [332, 100] on span "prev-year" at bounding box center [334, 99] width 4 height 4
type input "**********"
click at [379, 173] on div "25" at bounding box center [376, 174] width 15 height 9
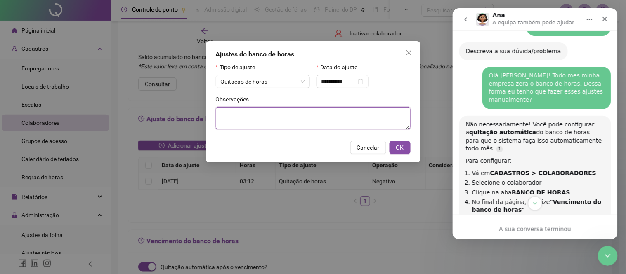
click at [286, 112] on textarea at bounding box center [313, 118] width 195 height 22
type textarea "**********"
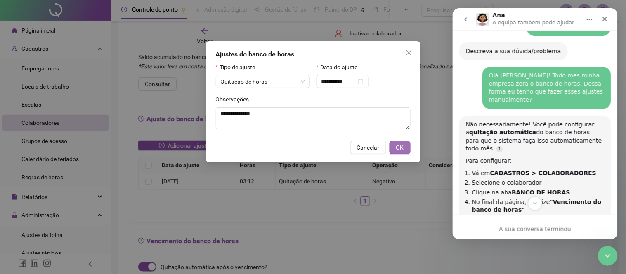
click at [402, 149] on span "OK" at bounding box center [400, 147] width 8 height 9
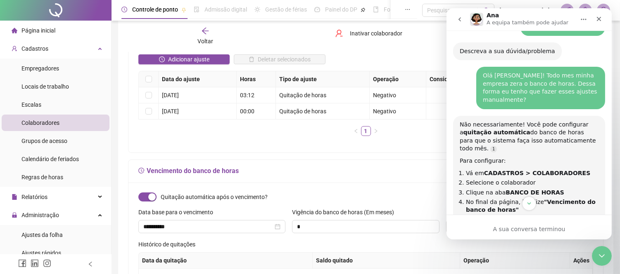
scroll to position [183, 0]
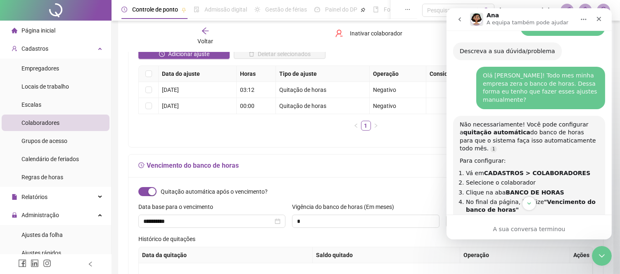
click at [542, 18] on div "Ana A equipa também pode ajudar" at bounding box center [527, 19] width 83 height 14
click at [531, 4] on header "Controle de ponto Admissão digital Gestão de férias Painel do DP Folha de pagam…" at bounding box center [365, 10] width 508 height 21
click at [596, 18] on icon "Fechar" at bounding box center [598, 19] width 7 height 7
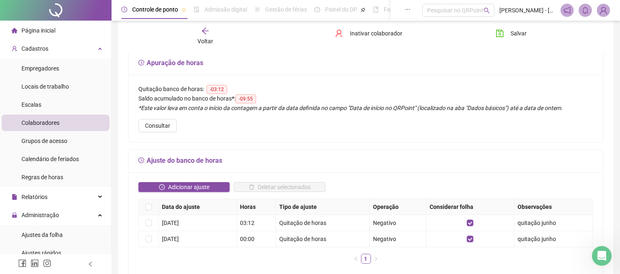
scroll to position [46, 0]
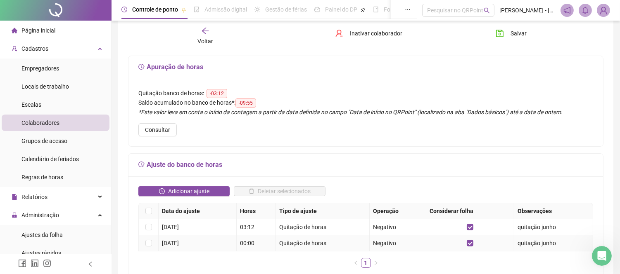
click at [253, 245] on td "00:00" at bounding box center [256, 244] width 39 height 16
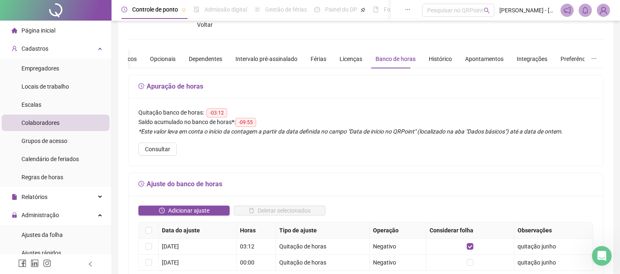
scroll to position [137, 0]
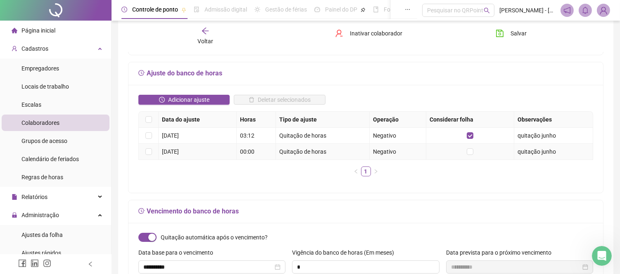
click at [465, 152] on div at bounding box center [469, 151] width 81 height 9
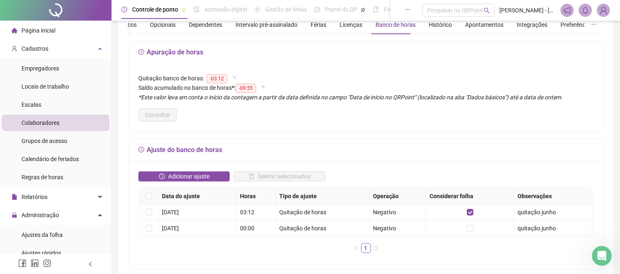
scroll to position [0, 0]
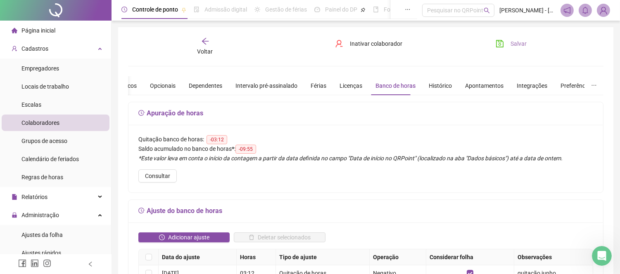
click at [510, 42] on span "Salvar" at bounding box center [518, 43] width 16 height 9
click at [209, 43] on div "Voltar" at bounding box center [205, 46] width 74 height 19
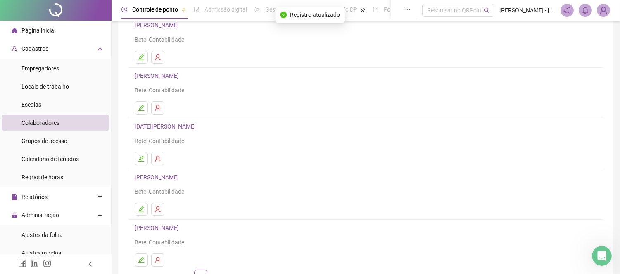
scroll to position [125, 0]
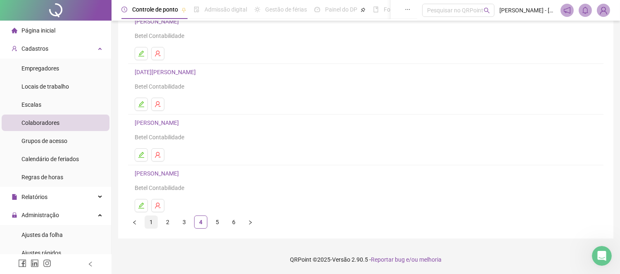
click at [151, 221] on link "1" at bounding box center [151, 222] width 12 height 12
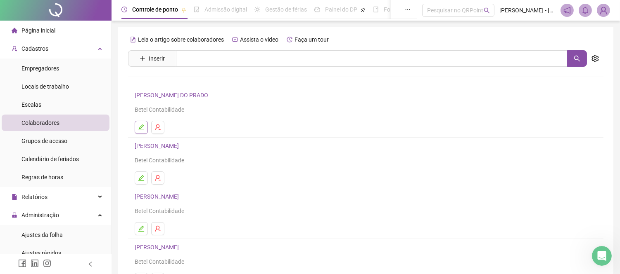
click at [136, 129] on button "button" at bounding box center [141, 127] width 13 height 13
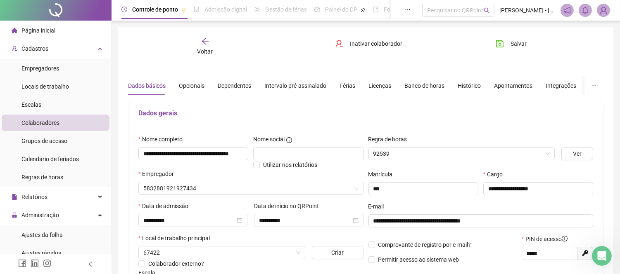
type input "**********"
click at [422, 85] on div "Banco de horas" at bounding box center [424, 85] width 40 height 9
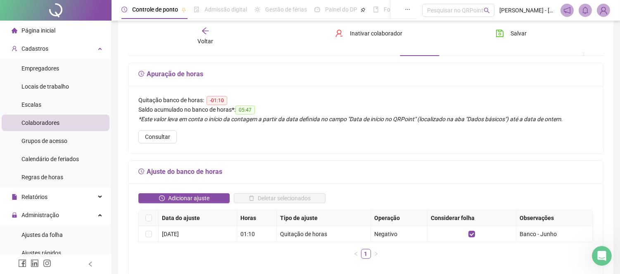
scroll to position [92, 0]
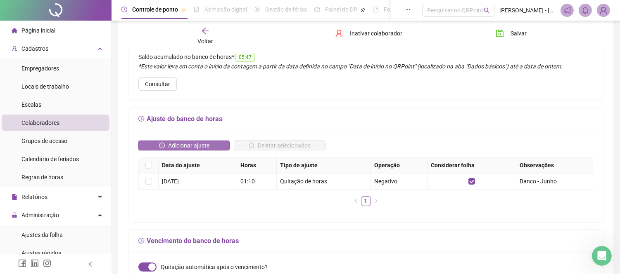
click at [184, 149] on span "Adicionar ajuste" at bounding box center [188, 145] width 41 height 9
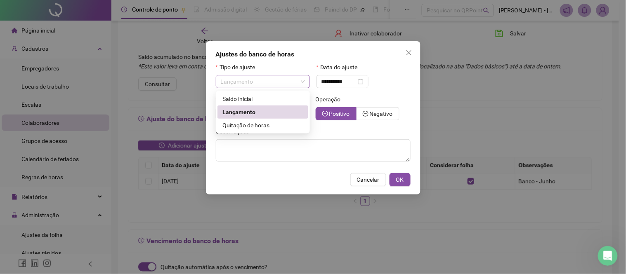
click at [270, 84] on span "Lançamento" at bounding box center [263, 82] width 84 height 12
click at [252, 129] on span "Quitação de horas" at bounding box center [245, 125] width 47 height 7
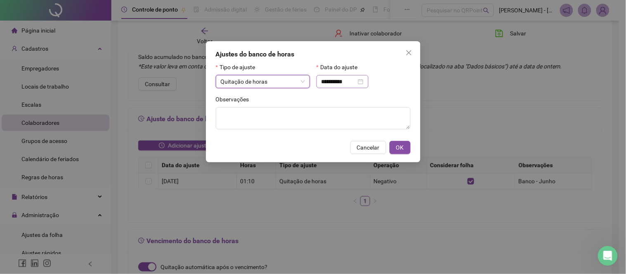
click at [364, 83] on div "**********" at bounding box center [343, 81] width 42 height 9
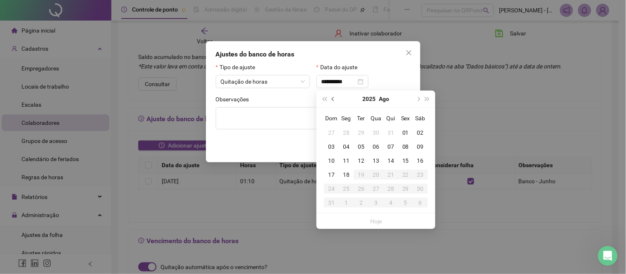
click at [331, 97] on button "prev-year" at bounding box center [333, 99] width 9 height 17
type input "**********"
click at [372, 175] on div "25" at bounding box center [376, 174] width 15 height 9
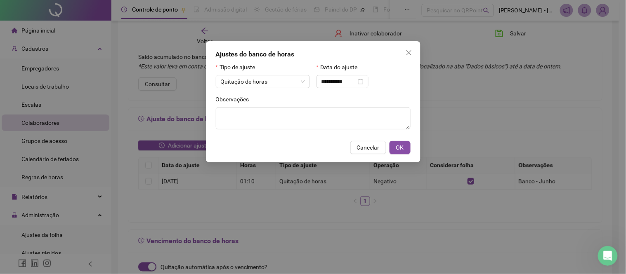
click at [293, 96] on div "Observações" at bounding box center [313, 101] width 195 height 12
click at [293, 111] on textarea at bounding box center [313, 118] width 195 height 22
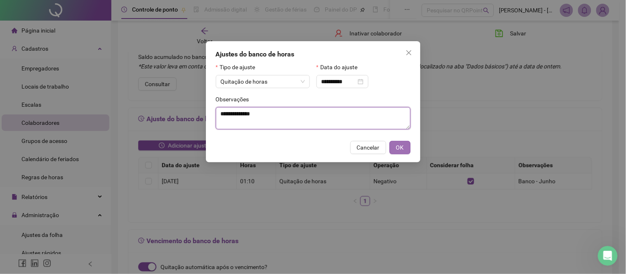
type textarea "**********"
click at [395, 147] on button "OK" at bounding box center [400, 147] width 21 height 13
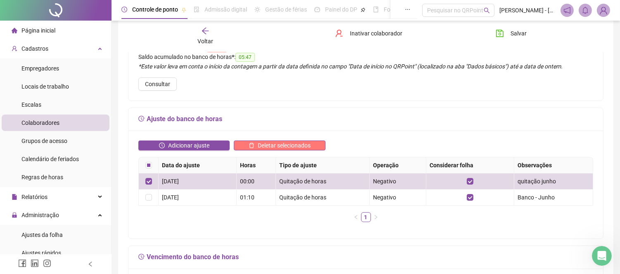
click at [281, 147] on span "Deletar selecionados" at bounding box center [284, 145] width 53 height 9
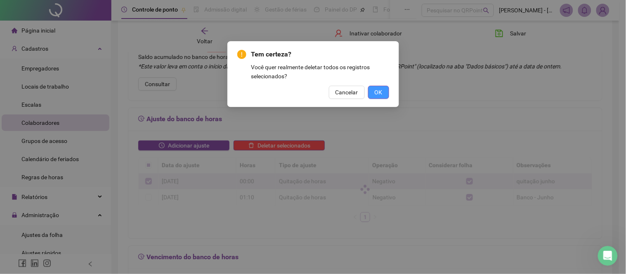
click at [384, 88] on button "OK" at bounding box center [378, 92] width 21 height 13
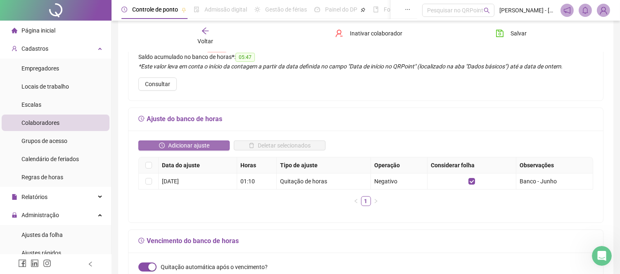
click at [201, 144] on span "Adicionar ajuste" at bounding box center [188, 145] width 41 height 9
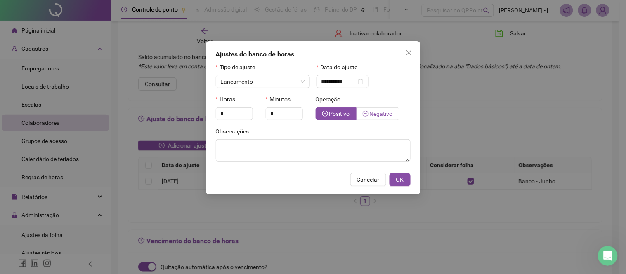
click at [373, 113] on span "Negativo" at bounding box center [381, 114] width 23 height 7
click at [322, 112] on icon "plus-circle" at bounding box center [325, 114] width 6 height 6
click at [369, 185] on span "Cancelar" at bounding box center [368, 179] width 23 height 9
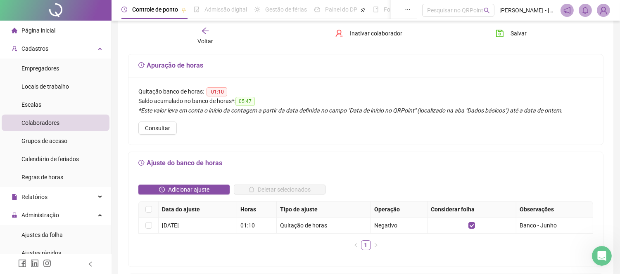
scroll to position [0, 0]
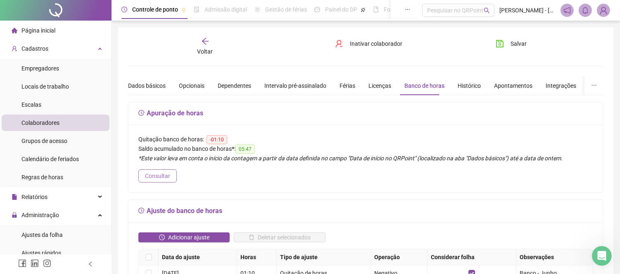
click at [148, 175] on span "Consultar" at bounding box center [157, 176] width 25 height 9
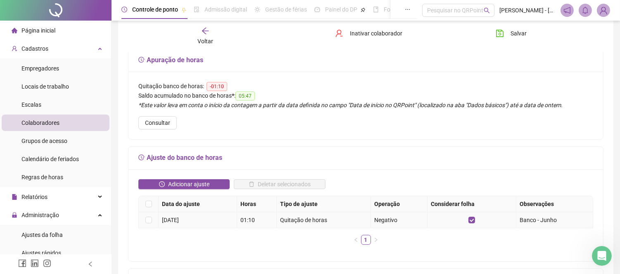
scroll to position [92, 0]
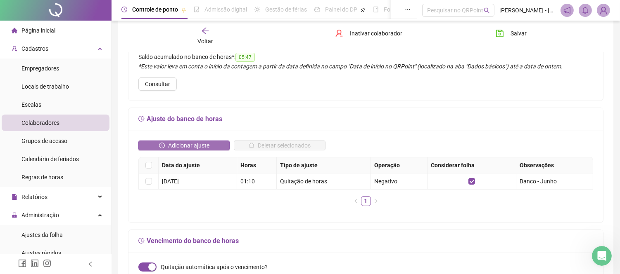
click at [196, 144] on span "Adicionar ajuste" at bounding box center [188, 145] width 41 height 9
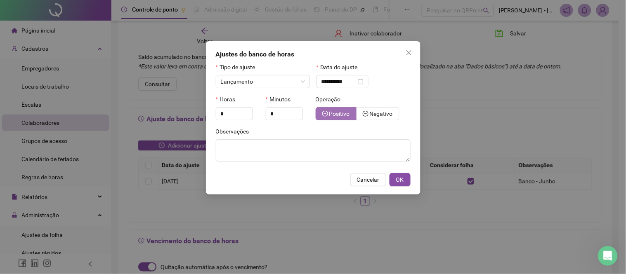
click at [340, 117] on span "Positivo" at bounding box center [339, 114] width 21 height 7
click at [352, 79] on input "**********" at bounding box center [339, 81] width 35 height 9
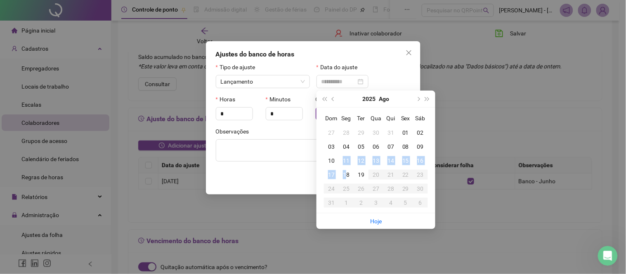
drag, startPoint x: 345, startPoint y: 168, endPoint x: 345, endPoint y: 175, distance: 6.2
click at [345, 175] on tbody "27 28 29 30 31 01 02 03 04 05 06 07 08 09 10 11 12 13 14 15 16 17 18 19 20 21 2…" at bounding box center [376, 168] width 104 height 84
click at [345, 175] on div "18" at bounding box center [346, 174] width 15 height 9
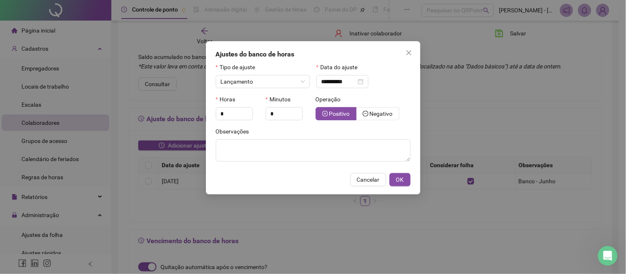
click at [349, 175] on div "Cancelar OK" at bounding box center [313, 179] width 195 height 13
click at [345, 72] on div "Data do ajuste" at bounding box center [364, 69] width 94 height 12
click at [351, 77] on input "**********" at bounding box center [339, 81] width 35 height 9
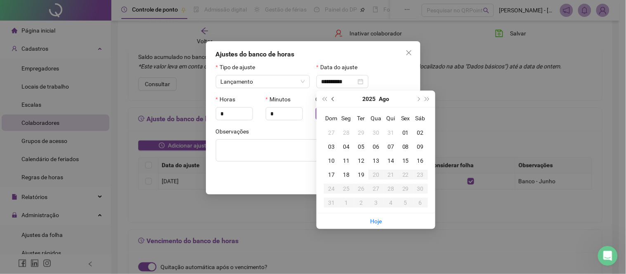
click at [334, 100] on span "prev-year" at bounding box center [334, 99] width 4 height 4
click at [417, 101] on button "next-year" at bounding box center [418, 99] width 9 height 17
click at [389, 174] on div "26" at bounding box center [390, 174] width 15 height 9
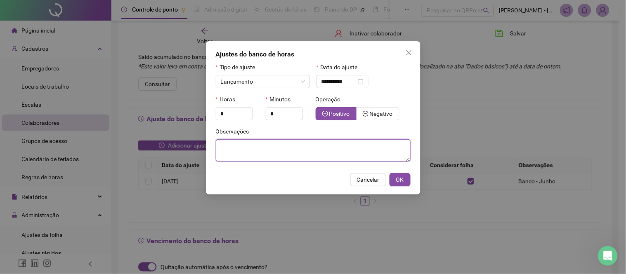
click at [397, 158] on textarea at bounding box center [313, 151] width 195 height 22
click at [286, 78] on span "Lançamento" at bounding box center [263, 82] width 84 height 12
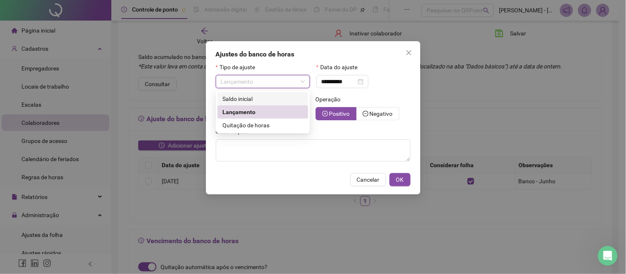
click at [256, 98] on div "Saldo inicial" at bounding box center [262, 99] width 81 height 9
type input "**********"
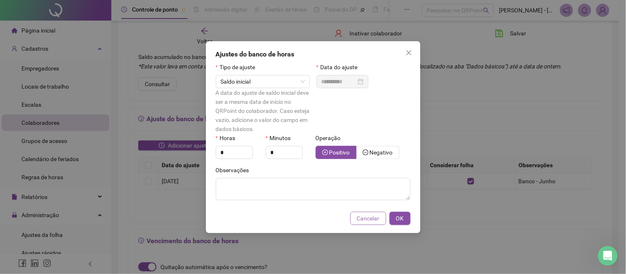
click at [376, 222] on span "Cancelar" at bounding box center [368, 218] width 23 height 9
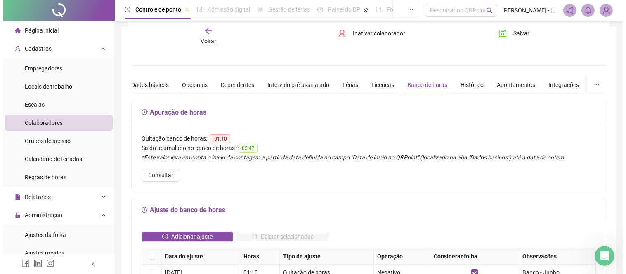
scroll to position [0, 0]
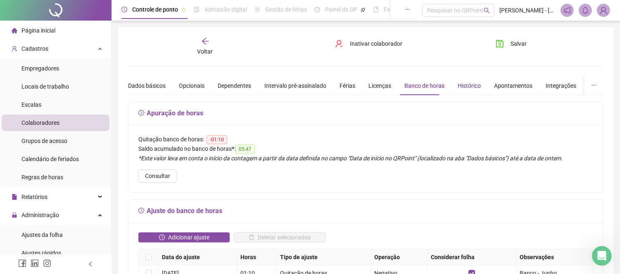
click at [463, 81] on div "Histórico" at bounding box center [468, 85] width 23 height 9
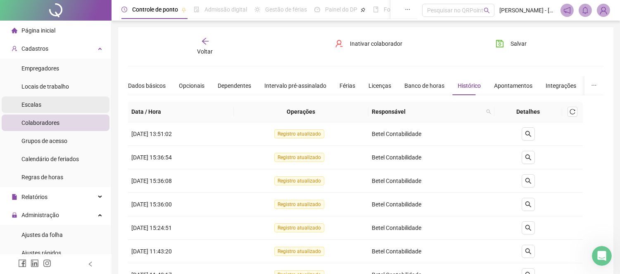
click at [59, 104] on li "Escalas" at bounding box center [56, 105] width 108 height 17
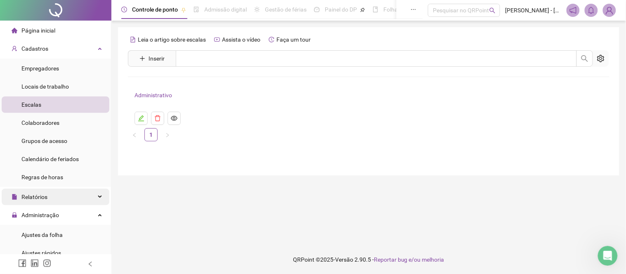
click at [92, 194] on div "Relatórios" at bounding box center [56, 197] width 108 height 17
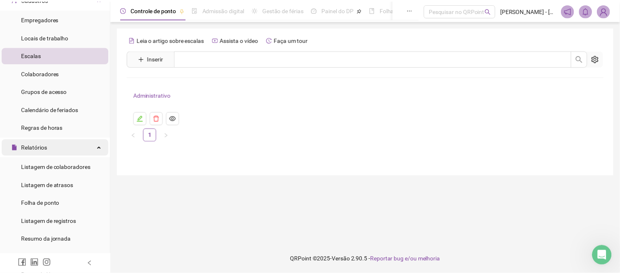
scroll to position [92, 0]
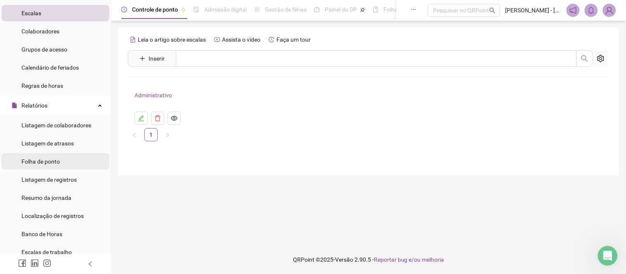
click at [71, 160] on li "Folha de ponto" at bounding box center [56, 162] width 108 height 17
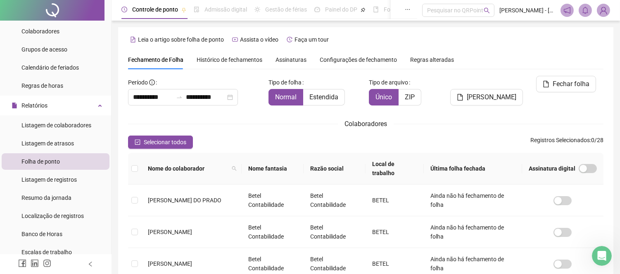
scroll to position [31, 0]
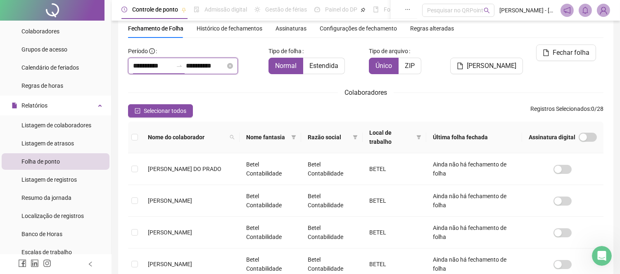
click at [173, 68] on input "**********" at bounding box center [153, 66] width 40 height 10
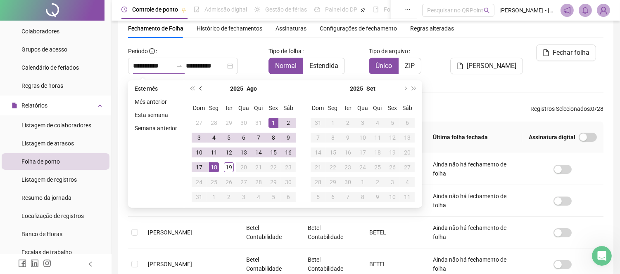
click at [199, 90] on button "prev-year" at bounding box center [200, 88] width 9 height 17
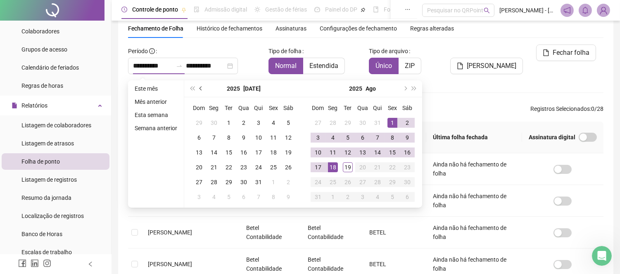
click at [200, 88] on span "prev-year" at bounding box center [201, 89] width 4 height 4
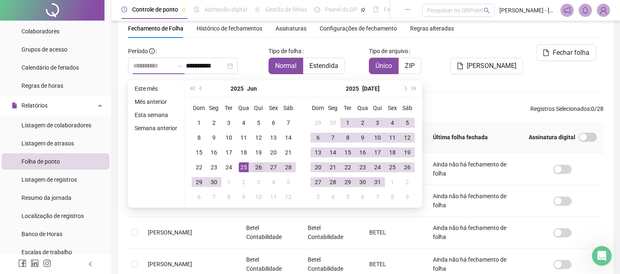
type input "**********"
click at [257, 166] on div "26" at bounding box center [258, 168] width 10 height 10
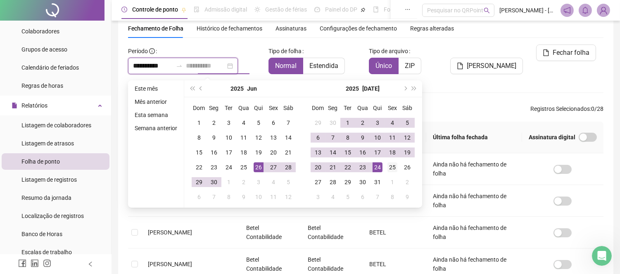
type input "**********"
click at [390, 170] on div "25" at bounding box center [392, 168] width 10 height 10
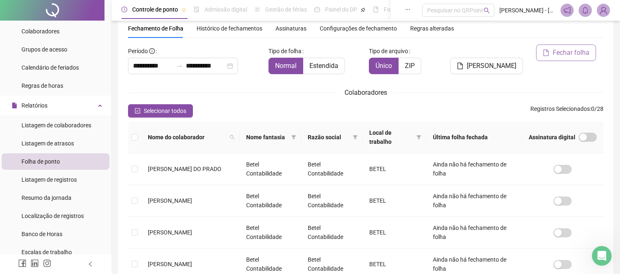
click at [566, 52] on span "Fechar folha" at bounding box center [570, 53] width 37 height 10
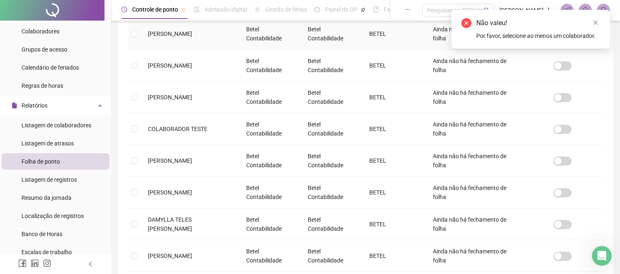
scroll to position [300, 0]
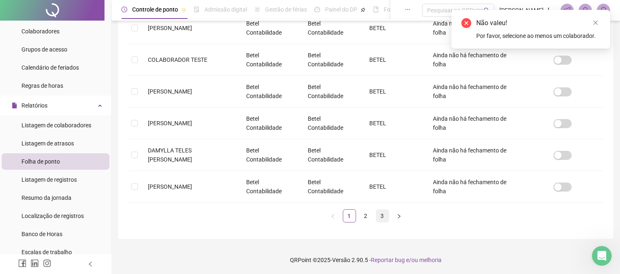
click at [377, 215] on link "3" at bounding box center [382, 216] width 12 height 12
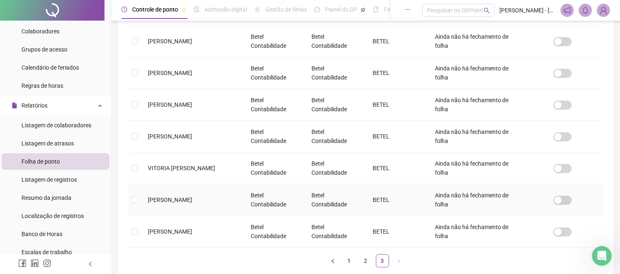
scroll to position [237, 0]
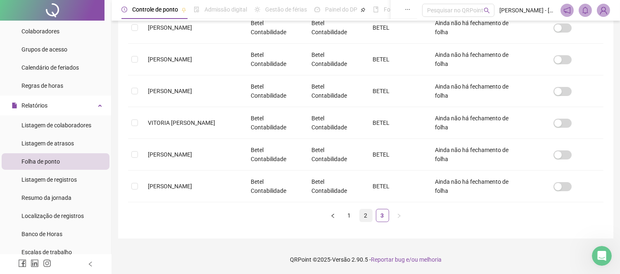
click at [363, 216] on link "2" at bounding box center [366, 216] width 12 height 12
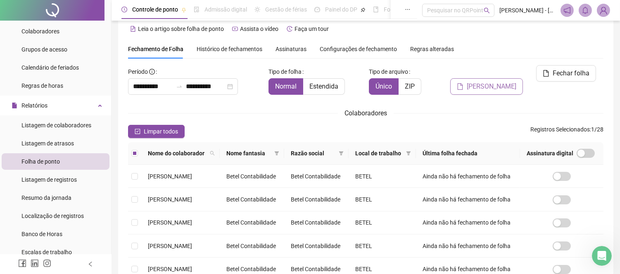
scroll to position [0, 0]
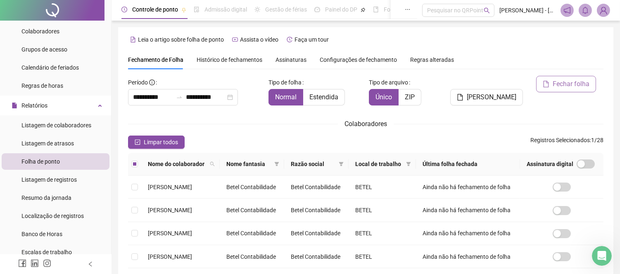
click at [572, 84] on span "Fechar folha" at bounding box center [570, 84] width 37 height 10
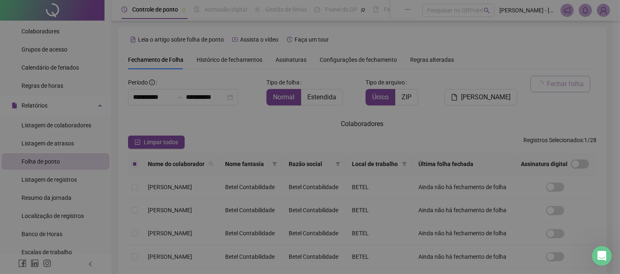
scroll to position [31, 0]
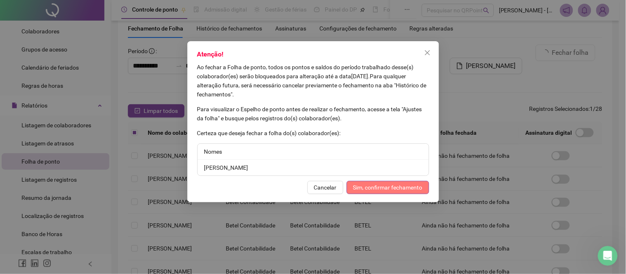
click at [380, 186] on span "Sim, confirmar fechamento" at bounding box center [387, 187] width 69 height 9
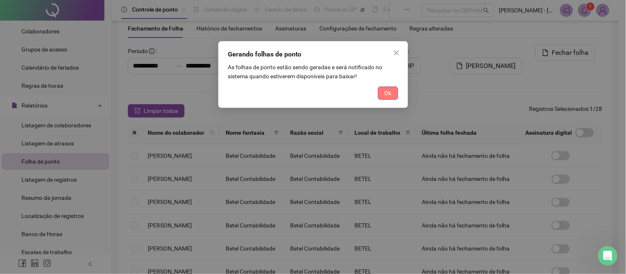
click at [380, 90] on button "Ok" at bounding box center [388, 93] width 20 height 13
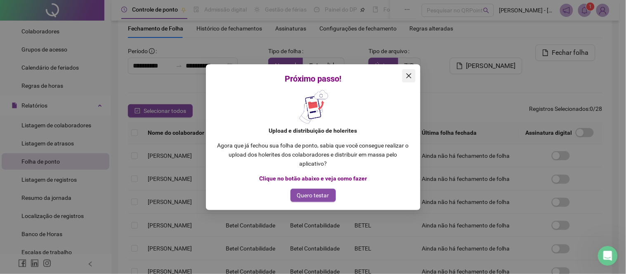
click at [407, 79] on button "Close" at bounding box center [408, 75] width 13 height 13
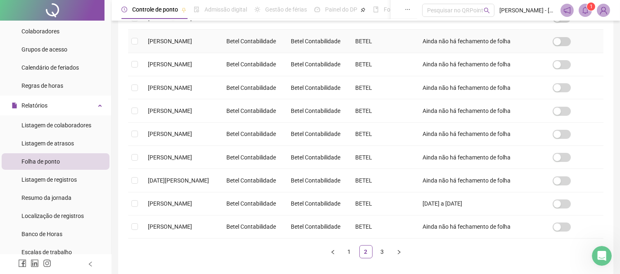
scroll to position [0, 0]
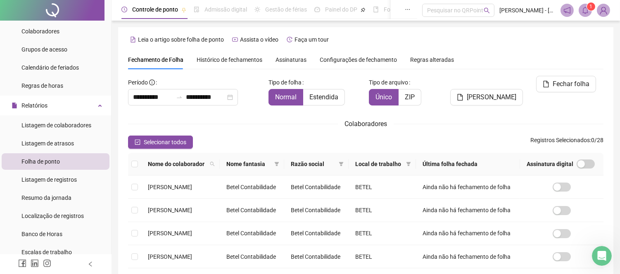
click at [588, 8] on sup "1" at bounding box center [591, 6] width 8 height 8
click at [423, 36] on div "Leia o artigo sobre folha de ponto Assista o vídeo Faça um tour" at bounding box center [365, 39] width 475 height 13
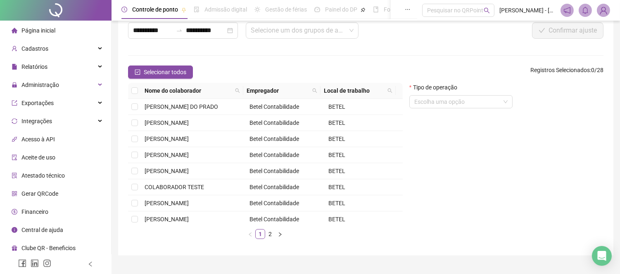
scroll to position [24, 0]
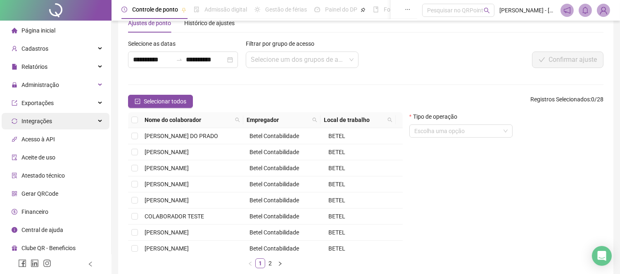
click at [101, 119] on div "Integrações" at bounding box center [56, 121] width 108 height 17
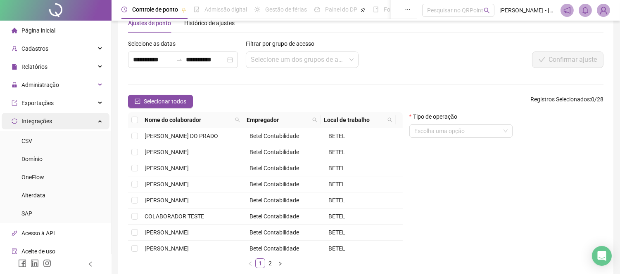
click at [101, 119] on div "Integrações" at bounding box center [56, 121] width 108 height 17
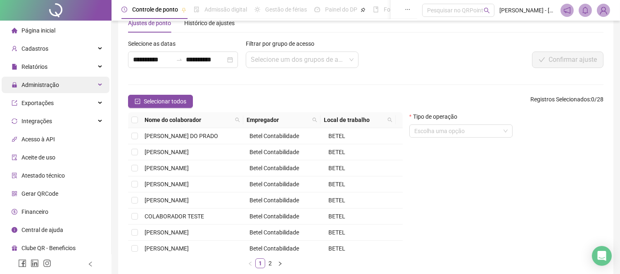
click at [99, 85] on div "Administração" at bounding box center [56, 85] width 108 height 17
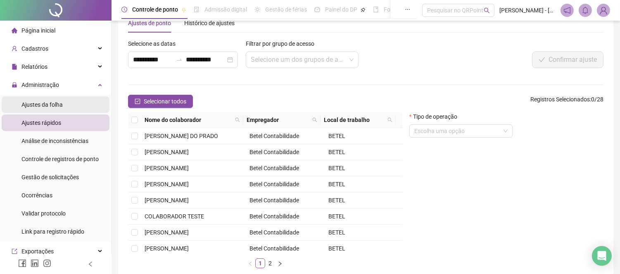
click at [50, 104] on span "Ajustes da folha" at bounding box center [41, 105] width 41 height 7
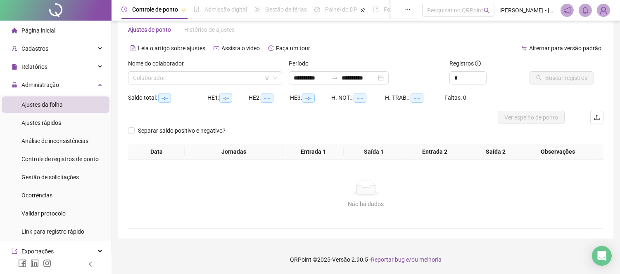
scroll to position [17, 0]
click at [158, 80] on input "search" at bounding box center [201, 78] width 137 height 12
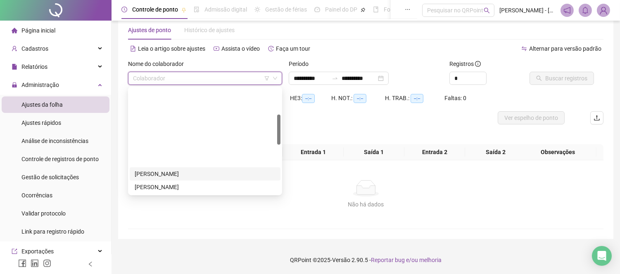
scroll to position [183, 0]
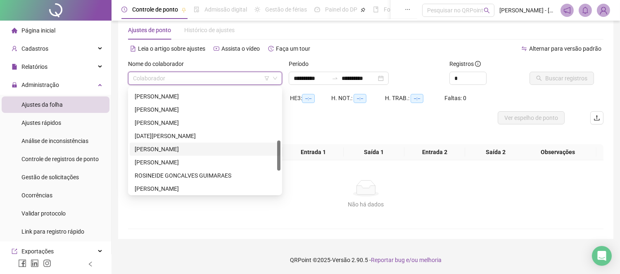
click at [153, 143] on div "[PERSON_NAME]" at bounding box center [205, 149] width 151 height 13
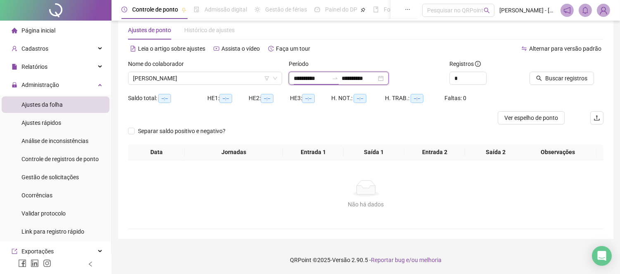
click at [328, 76] on input "**********" at bounding box center [310, 78] width 35 height 9
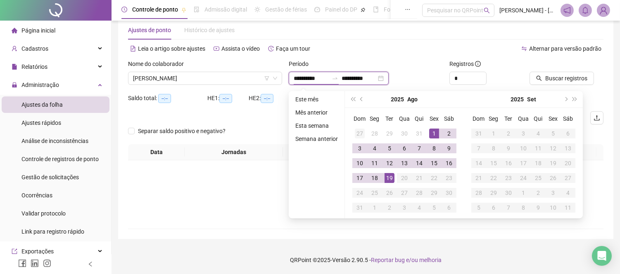
type input "**********"
click at [359, 100] on button "prev-year" at bounding box center [361, 99] width 9 height 17
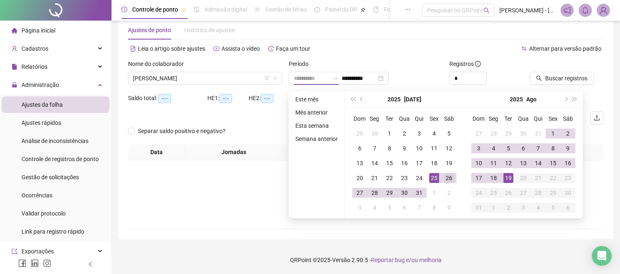
type input "**********"
click at [445, 178] on div "26" at bounding box center [449, 178] width 10 height 10
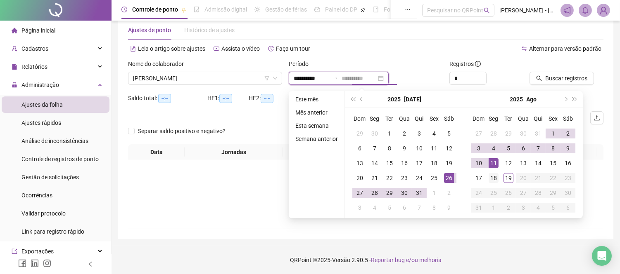
type input "**********"
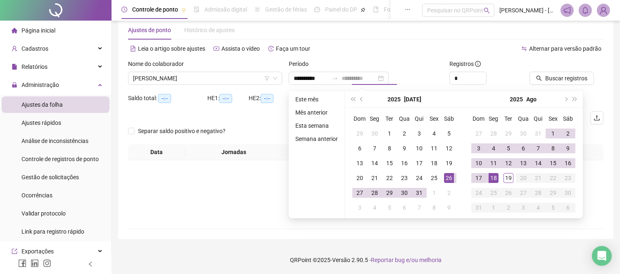
click at [492, 179] on div "18" at bounding box center [493, 178] width 10 height 10
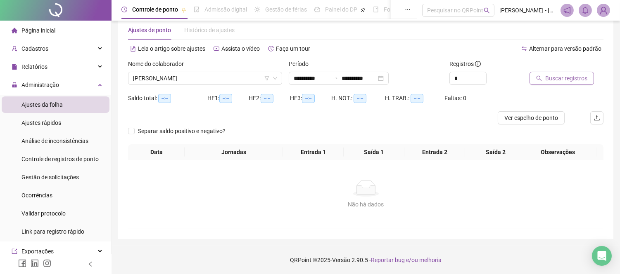
click at [572, 77] on span "Buscar registros" at bounding box center [566, 78] width 42 height 9
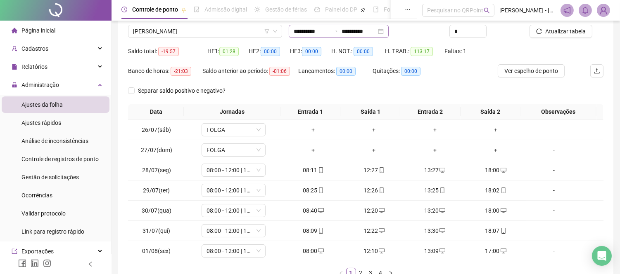
scroll to position [119, 0]
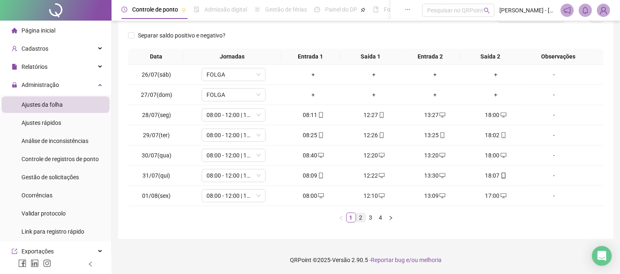
click at [360, 217] on link "2" at bounding box center [360, 217] width 9 height 9
click at [370, 218] on link "3" at bounding box center [370, 217] width 9 height 9
click at [371, 131] on div "+" at bounding box center [374, 135] width 54 height 9
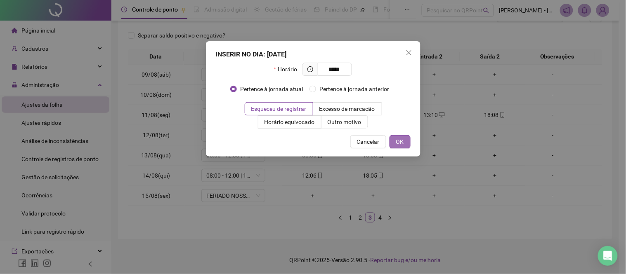
type input "*****"
click at [400, 142] on span "OK" at bounding box center [400, 141] width 8 height 9
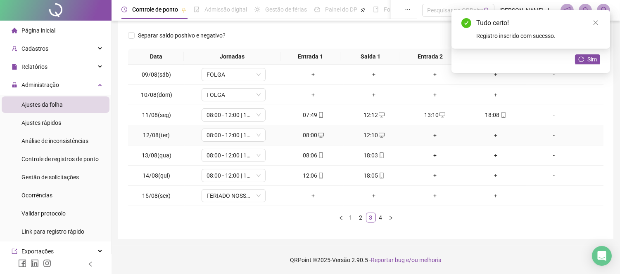
click at [427, 134] on div "+" at bounding box center [434, 135] width 54 height 9
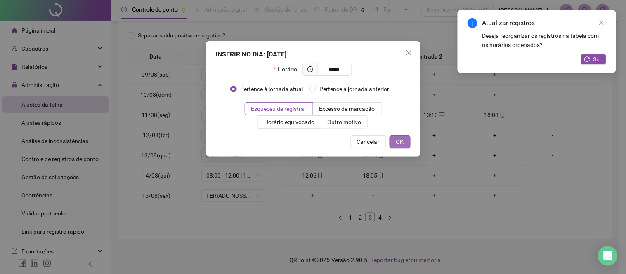
type input "*****"
click at [397, 146] on span "OK" at bounding box center [400, 141] width 8 height 9
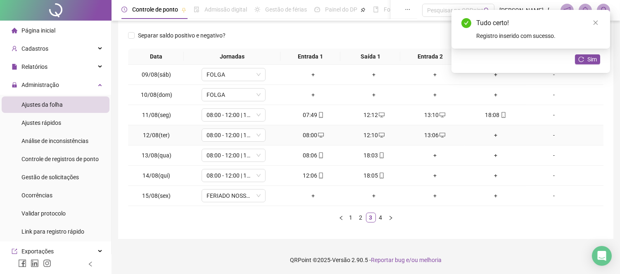
click at [490, 133] on div "+" at bounding box center [495, 135] width 54 height 9
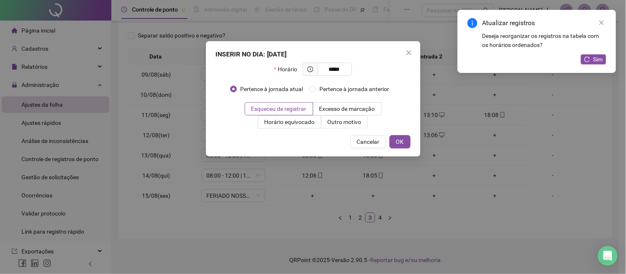
type input "*****"
click at [397, 149] on div "INSERIR NO DIA : 12/08/2025 Horário ***** Pertence à jornada atual Pertence à j…" at bounding box center [313, 99] width 215 height 116
click at [398, 142] on span "OK" at bounding box center [400, 141] width 8 height 9
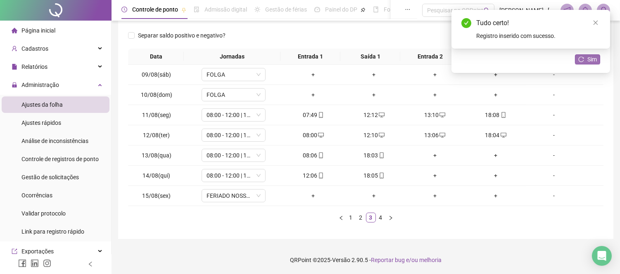
click at [589, 62] on span "Sim" at bounding box center [591, 59] width 9 height 9
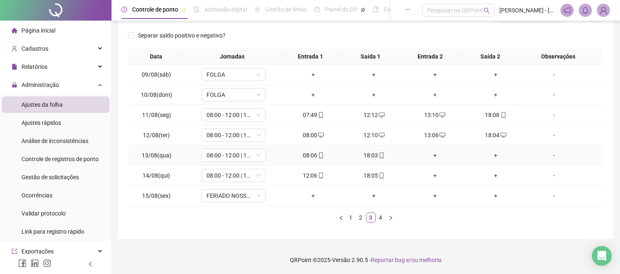
click at [431, 153] on div "+" at bounding box center [434, 155] width 54 height 9
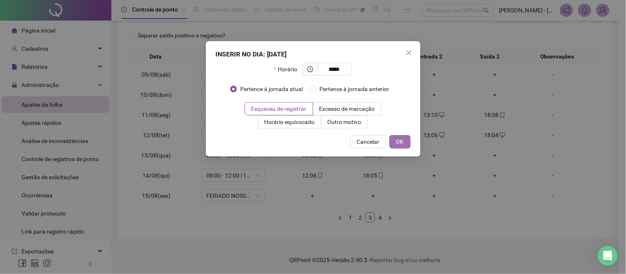
type input "*****"
click at [402, 142] on span "OK" at bounding box center [400, 141] width 8 height 9
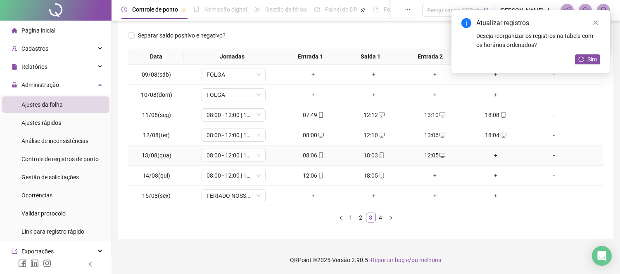
click at [489, 154] on div "+" at bounding box center [495, 155] width 54 height 9
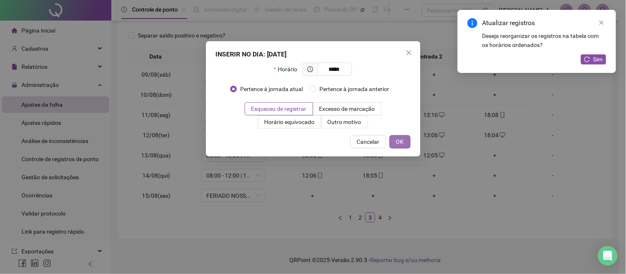
type input "*****"
click at [399, 143] on span "OK" at bounding box center [400, 141] width 8 height 9
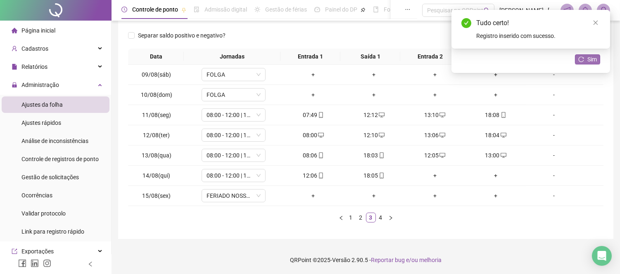
click at [588, 56] on span "Sim" at bounding box center [591, 59] width 9 height 9
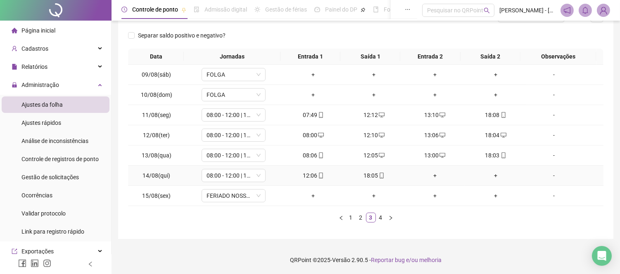
click at [431, 176] on div "+" at bounding box center [434, 175] width 54 height 9
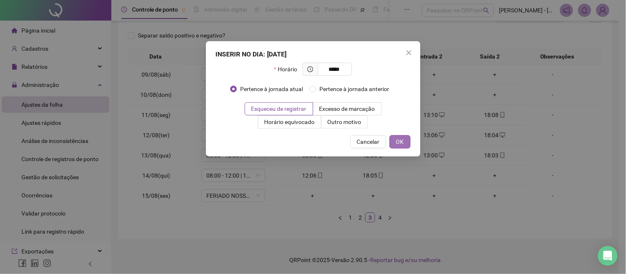
type input "*****"
click at [398, 137] on span "OK" at bounding box center [400, 141] width 8 height 9
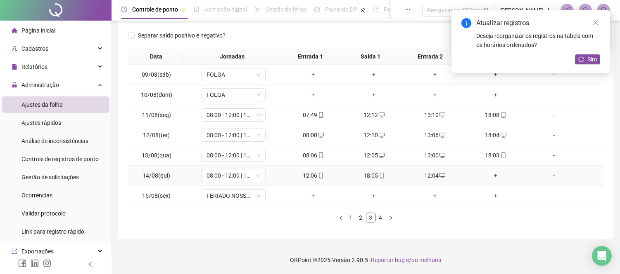
click at [494, 176] on div "+" at bounding box center [495, 175] width 54 height 9
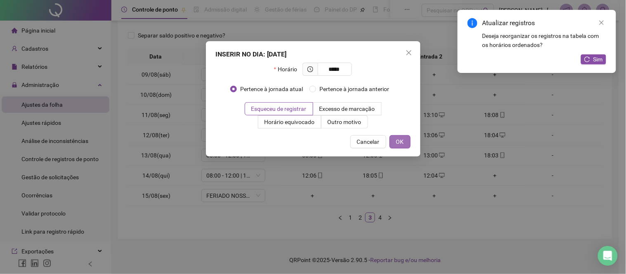
type input "*****"
click at [397, 142] on span "OK" at bounding box center [400, 141] width 8 height 9
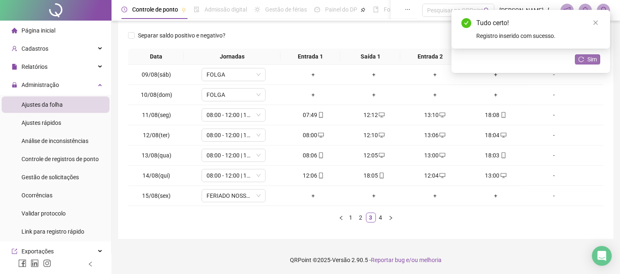
click at [585, 58] on button "Sim" at bounding box center [587, 59] width 25 height 10
click at [381, 217] on link "4" at bounding box center [380, 217] width 9 height 9
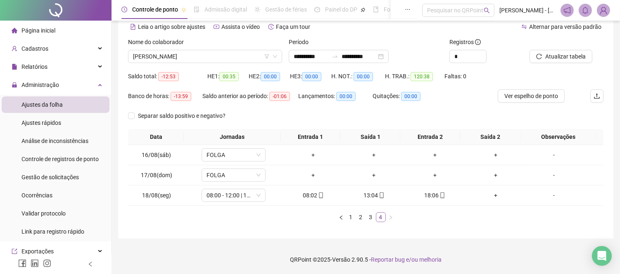
scroll to position [38, 0]
click at [491, 195] on div "+" at bounding box center [495, 196] width 54 height 9
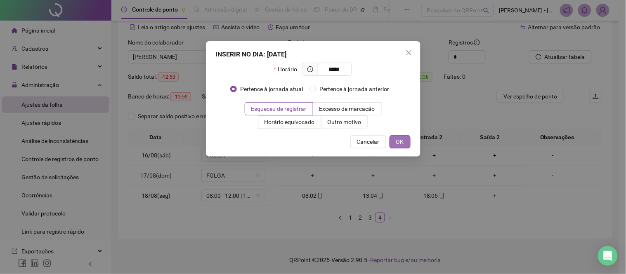
type input "*****"
click at [399, 137] on span "OK" at bounding box center [400, 141] width 8 height 9
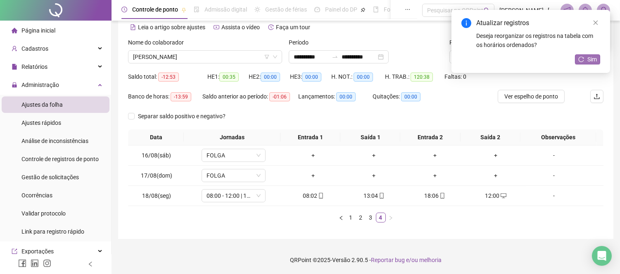
click at [587, 59] on span "Sim" at bounding box center [591, 59] width 9 height 9
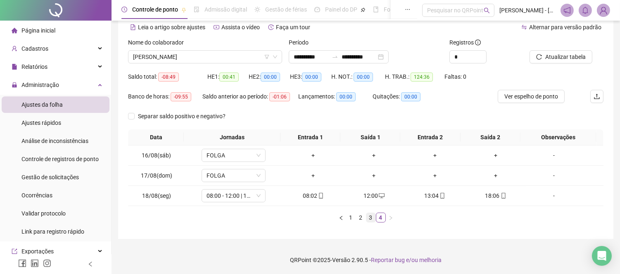
click at [372, 219] on link "3" at bounding box center [370, 217] width 9 height 9
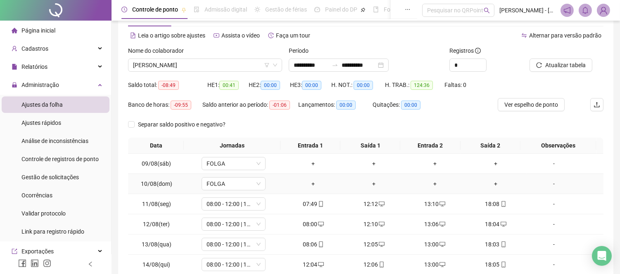
scroll to position [46, 0]
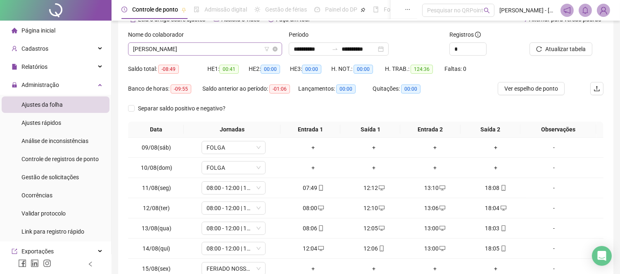
click at [217, 47] on span "[PERSON_NAME]" at bounding box center [205, 49] width 144 height 12
click at [328, 50] on input "**********" at bounding box center [310, 49] width 35 height 9
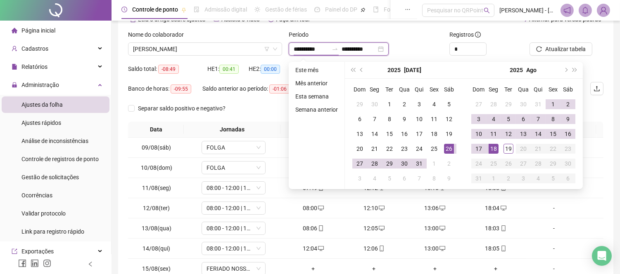
type input "**********"
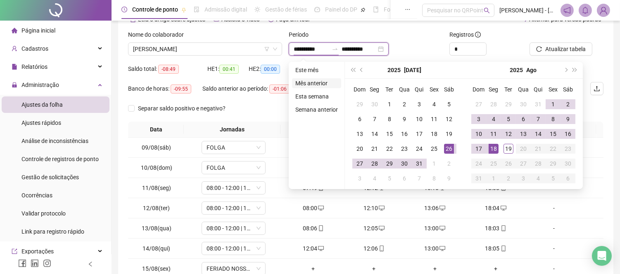
type input "**********"
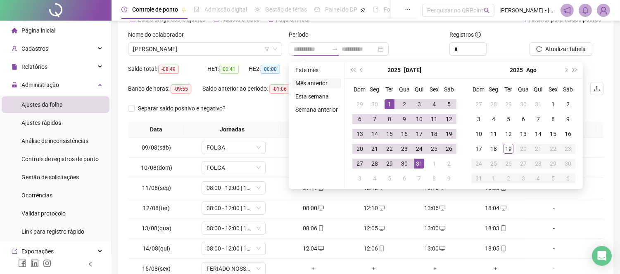
click at [312, 85] on li "Mês anterior" at bounding box center [316, 83] width 49 height 10
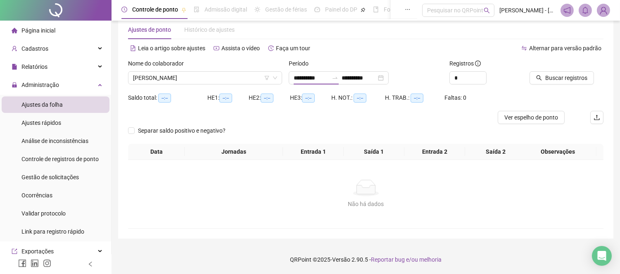
scroll to position [17, 0]
click at [328, 79] on input "**********" at bounding box center [310, 78] width 35 height 9
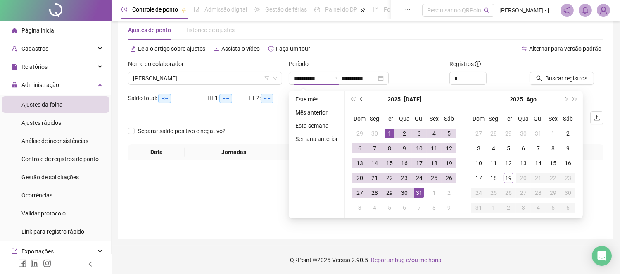
click at [362, 99] on span "prev-year" at bounding box center [362, 99] width 4 height 4
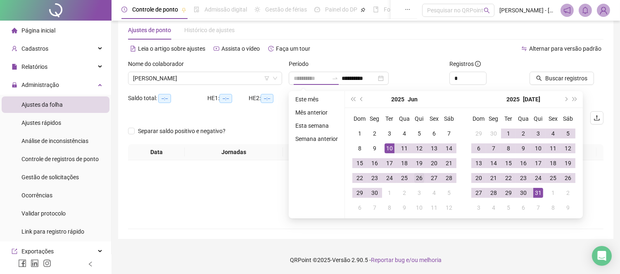
type input "**********"
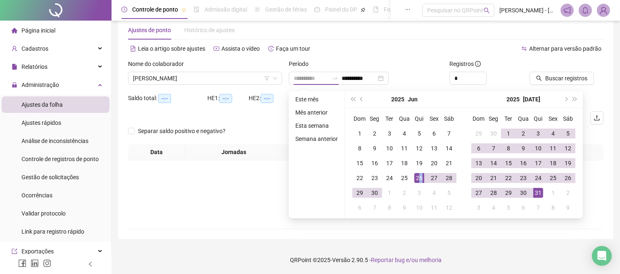
click at [420, 177] on div "26" at bounding box center [419, 178] width 10 height 10
type input "**********"
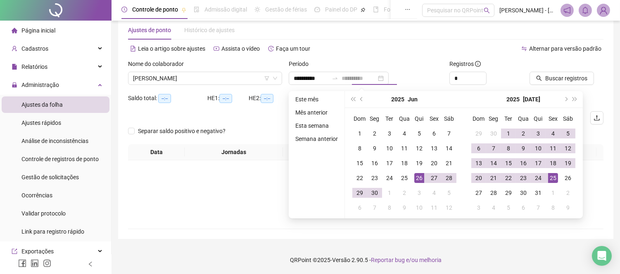
click at [551, 178] on div "25" at bounding box center [553, 178] width 10 height 10
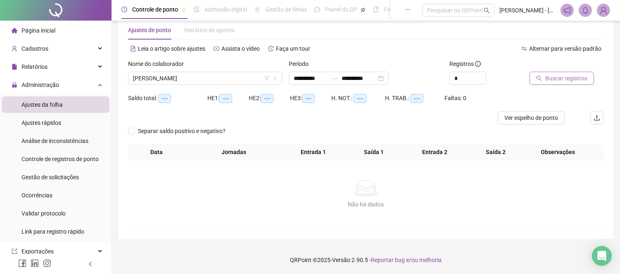
click at [566, 80] on span "Buscar registros" at bounding box center [566, 78] width 42 height 9
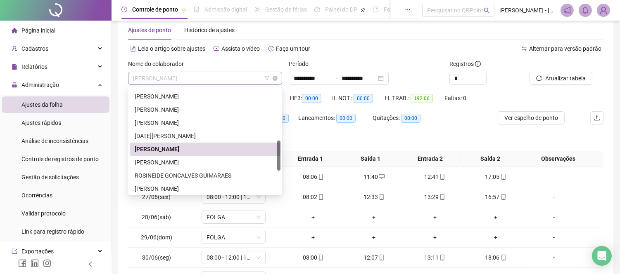
click at [238, 79] on span "[PERSON_NAME]" at bounding box center [205, 78] width 144 height 12
click at [227, 60] on div "Nome do colaborador" at bounding box center [205, 65] width 154 height 12
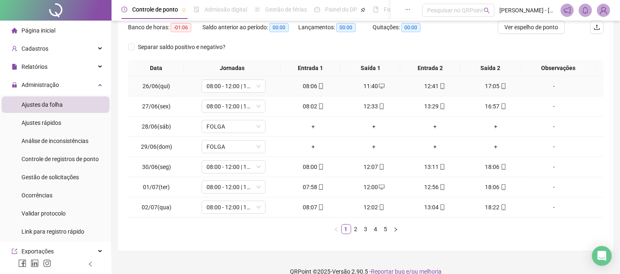
scroll to position [108, 0]
click at [354, 230] on link "2" at bounding box center [355, 228] width 9 height 9
click at [364, 234] on div "Data Jornadas Entrada 1 Saída 1 Entrada 2 Saída 2 Observações 03/07(qui) 08:00 …" at bounding box center [365, 149] width 475 height 181
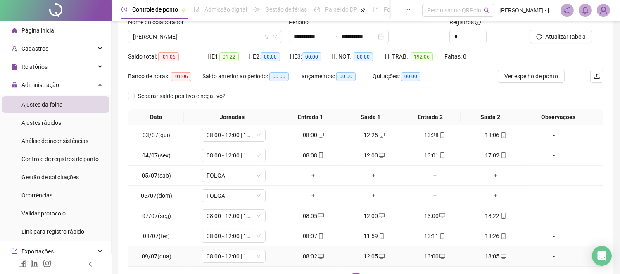
scroll to position [0, 0]
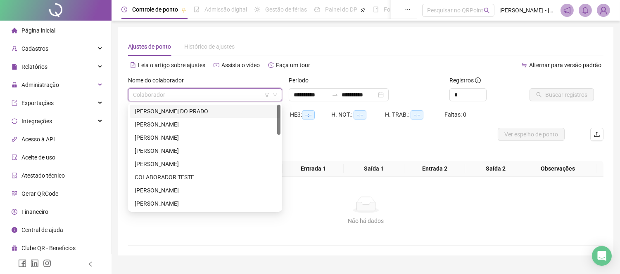
click at [182, 94] on input "search" at bounding box center [201, 95] width 137 height 12
click at [147, 112] on div "[PERSON_NAME] DO PRADO" at bounding box center [205, 111] width 141 height 9
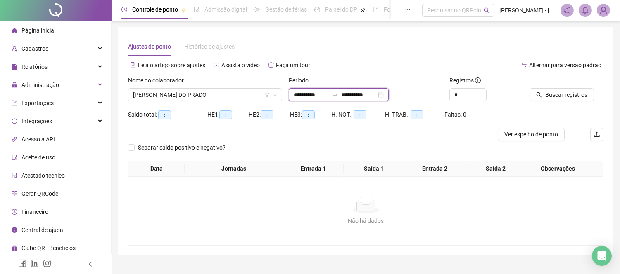
click at [328, 98] on input "**********" at bounding box center [310, 94] width 35 height 9
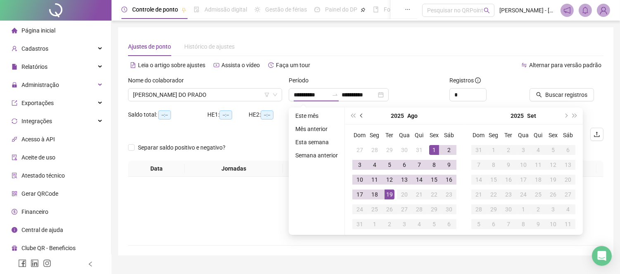
click at [357, 113] on button "prev-year" at bounding box center [361, 116] width 9 height 17
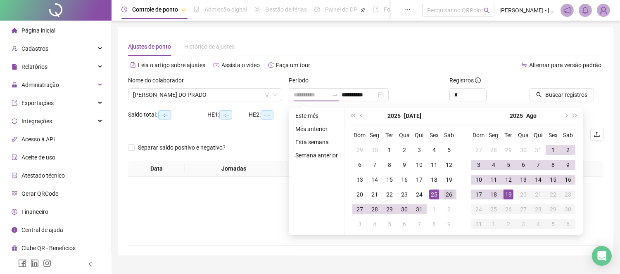
type input "**********"
click at [446, 196] on div "26" at bounding box center [449, 195] width 10 height 10
type input "**********"
click at [491, 193] on div "18" at bounding box center [493, 195] width 10 height 10
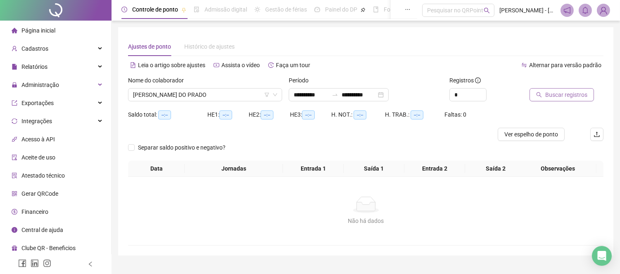
click at [560, 96] on span "Buscar registros" at bounding box center [566, 94] width 42 height 9
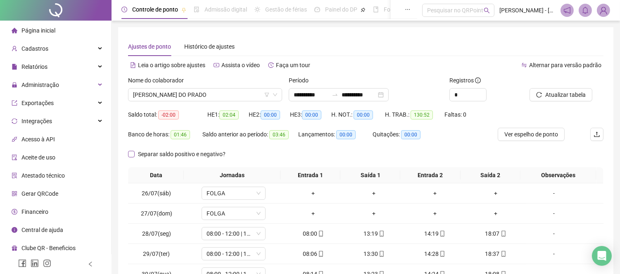
click at [137, 150] on span "Separar saldo positivo e negativo?" at bounding box center [182, 154] width 94 height 9
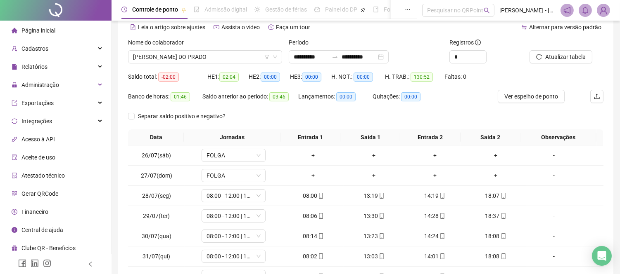
scroll to position [119, 0]
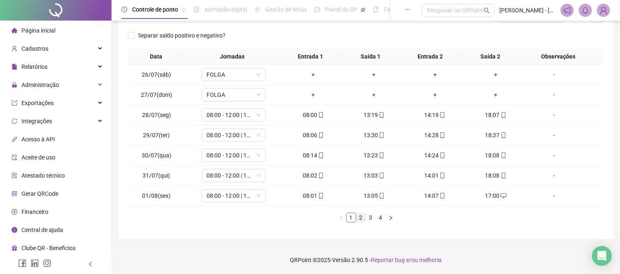
click at [356, 221] on link "2" at bounding box center [360, 217] width 9 height 9
click at [373, 218] on link "3" at bounding box center [370, 217] width 9 height 9
click at [493, 157] on div "+" at bounding box center [495, 155] width 54 height 9
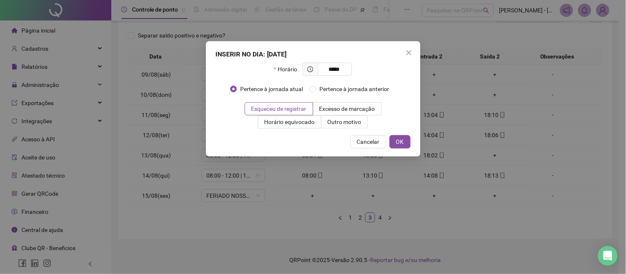
type input "*****"
click at [402, 133] on div "INSERIR NO DIA : [DATE] Horário ***** Pertence à jornada atual Pertence à jorna…" at bounding box center [313, 99] width 215 height 116
click at [403, 138] on span "OK" at bounding box center [400, 141] width 8 height 9
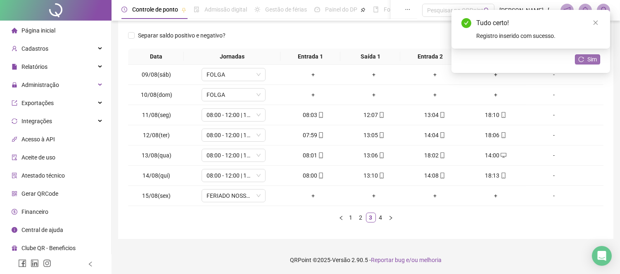
click at [584, 55] on button "Sim" at bounding box center [587, 59] width 25 height 10
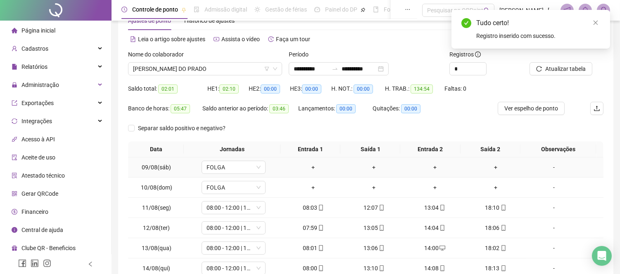
scroll to position [0, 0]
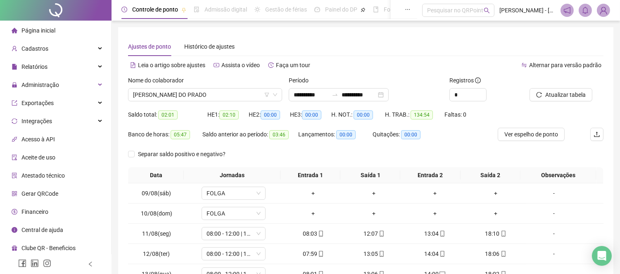
click at [343, 65] on div "Leia o artigo sobre ajustes Assista o vídeo Faça um tour" at bounding box center [247, 65] width 238 height 13
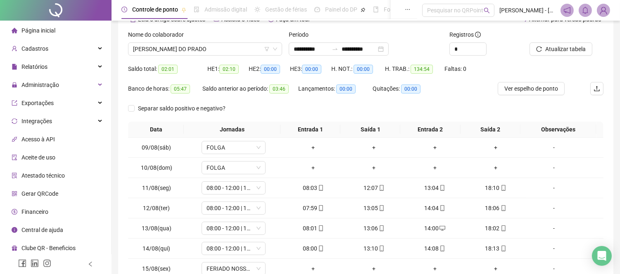
scroll to position [92, 0]
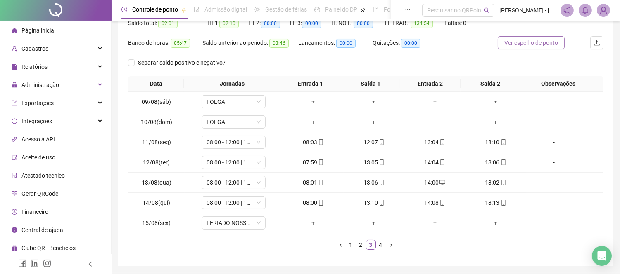
click at [523, 48] on button "Ver espelho de ponto" at bounding box center [530, 42] width 67 height 13
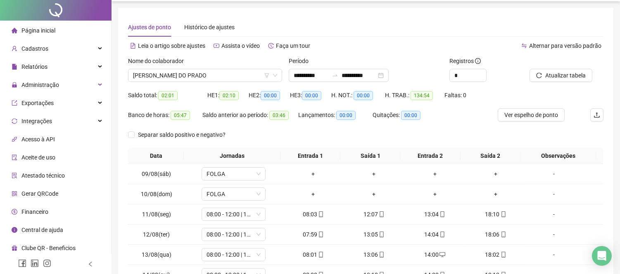
scroll to position [0, 0]
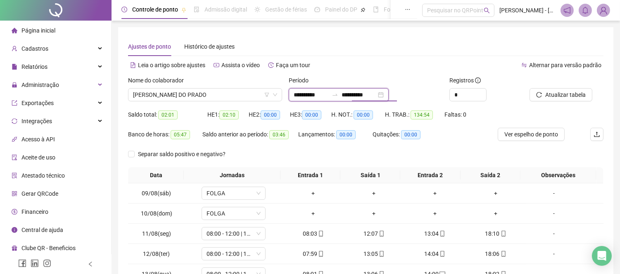
click at [328, 93] on input "**********" at bounding box center [310, 94] width 35 height 9
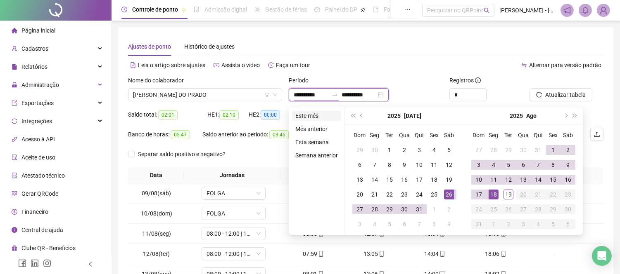
type input "**********"
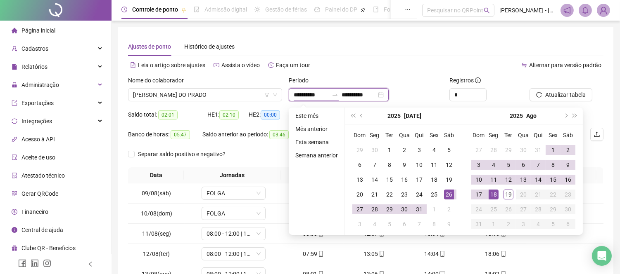
type input "**********"
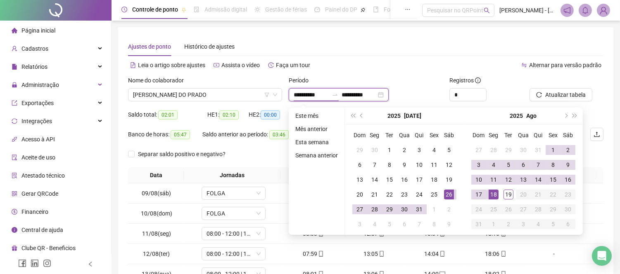
type input "**********"
click at [361, 111] on button "prev-year" at bounding box center [361, 116] width 9 height 17
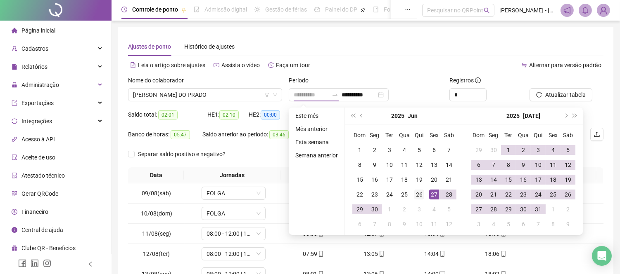
type input "**********"
click at [418, 193] on div "26" at bounding box center [419, 195] width 10 height 10
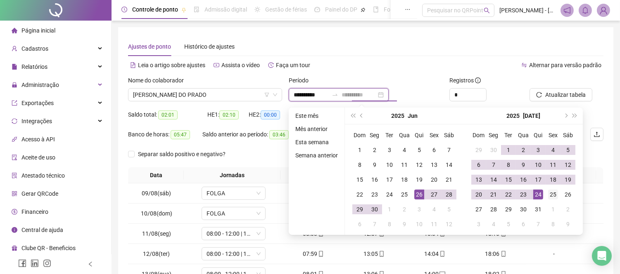
type input "**********"
click at [554, 194] on div "25" at bounding box center [553, 195] width 10 height 10
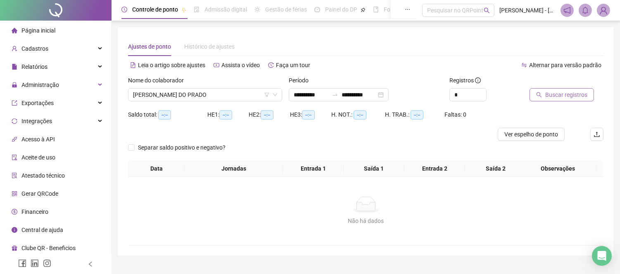
click at [554, 97] on span "Buscar registros" at bounding box center [566, 94] width 42 height 9
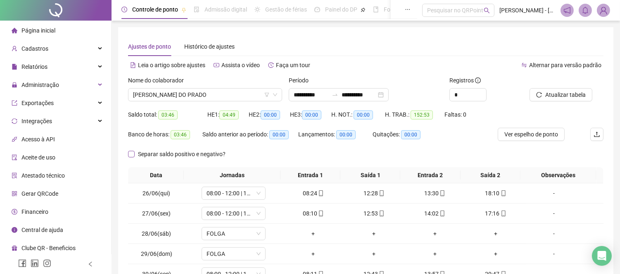
click at [134, 155] on span at bounding box center [131, 154] width 7 height 7
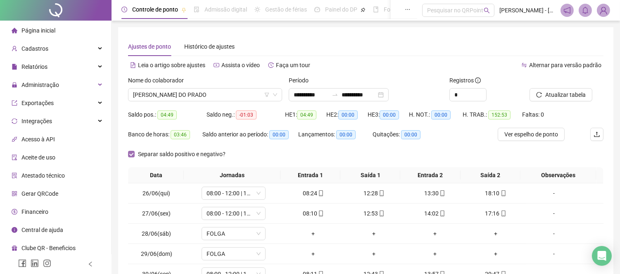
click at [134, 155] on span at bounding box center [131, 154] width 7 height 7
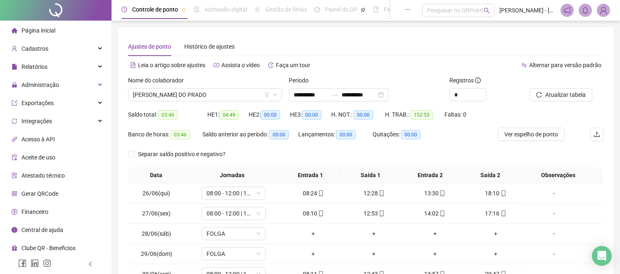
click at [451, 38] on div "Ajustes de ponto Histórico de ajustes" at bounding box center [365, 46] width 475 height 19
click at [47, 66] on div "Relatórios" at bounding box center [56, 67] width 108 height 17
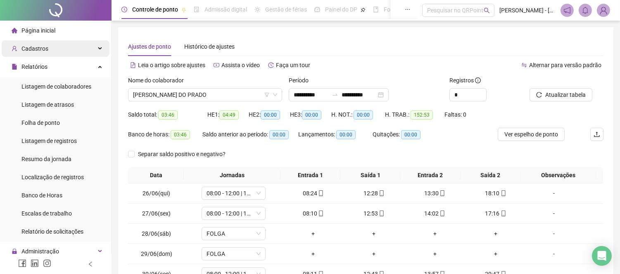
click at [90, 46] on div "Cadastros" at bounding box center [56, 48] width 108 height 17
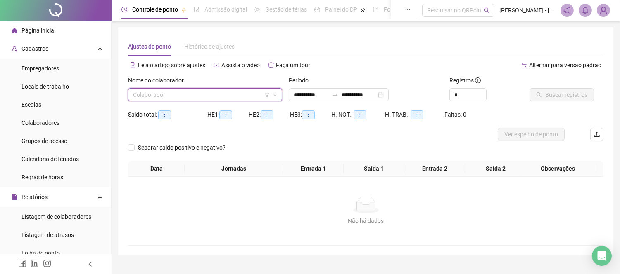
click at [266, 93] on icon "filter" at bounding box center [266, 94] width 5 height 5
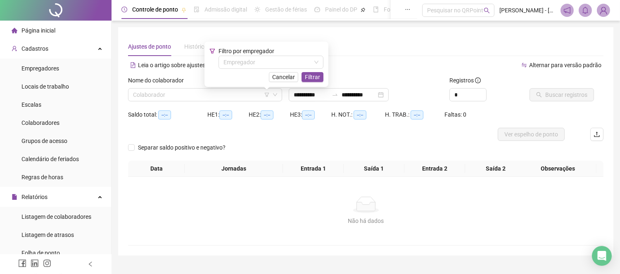
drag, startPoint x: 354, startPoint y: 52, endPoint x: 269, endPoint y: 69, distance: 86.6
click at [351, 52] on div "Ajustes de ponto Histórico de ajustes" at bounding box center [365, 46] width 475 height 19
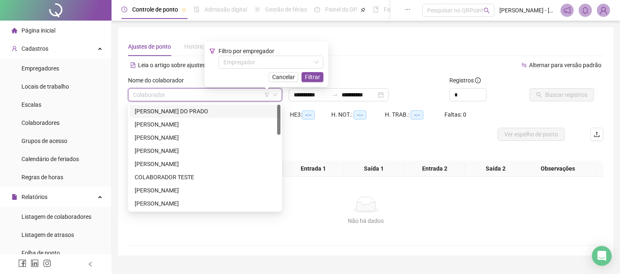
click at [194, 96] on input "search" at bounding box center [201, 95] width 137 height 12
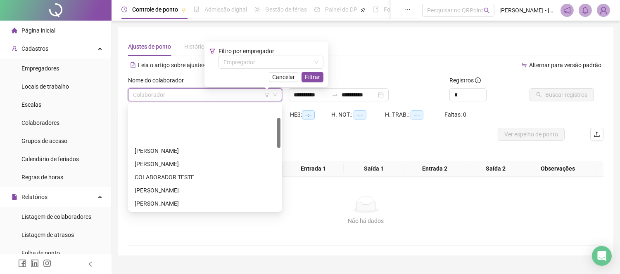
scroll to position [183, 0]
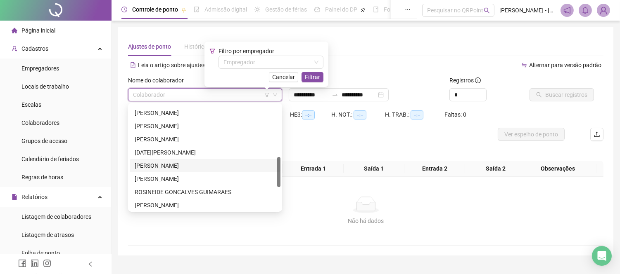
click at [166, 166] on div "[PERSON_NAME]" at bounding box center [205, 165] width 141 height 9
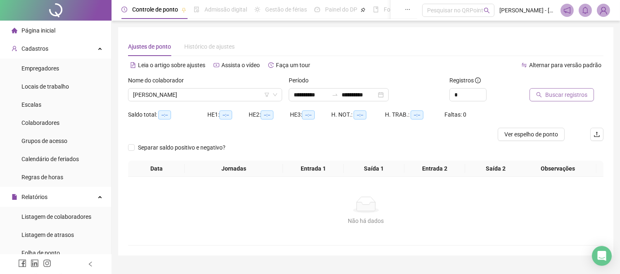
click at [562, 97] on span "Buscar registros" at bounding box center [566, 94] width 42 height 9
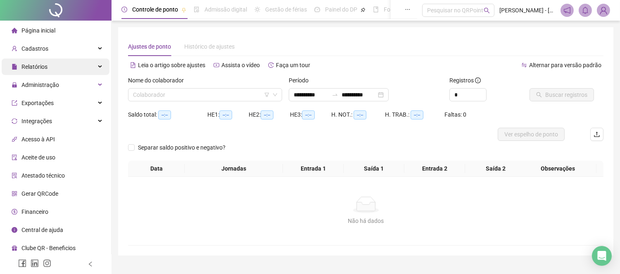
click at [53, 63] on div "Relatórios" at bounding box center [56, 67] width 108 height 17
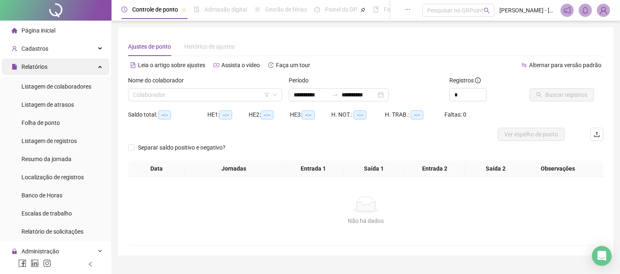
click at [101, 66] on div "Relatórios" at bounding box center [56, 67] width 108 height 17
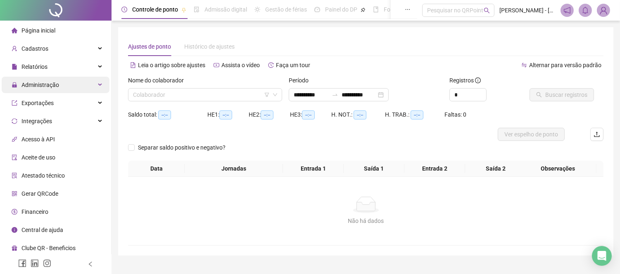
click at [73, 85] on div "Administração" at bounding box center [56, 85] width 108 height 17
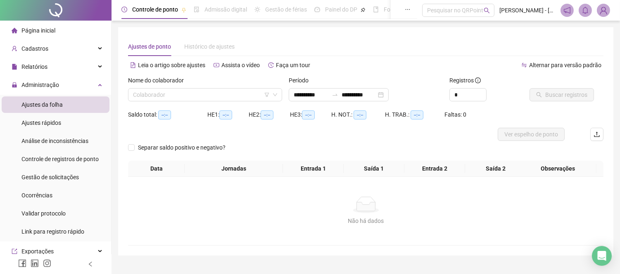
click at [80, 109] on li "Ajustes da folha" at bounding box center [56, 105] width 108 height 17
click at [328, 94] on input "**********" at bounding box center [310, 94] width 35 height 9
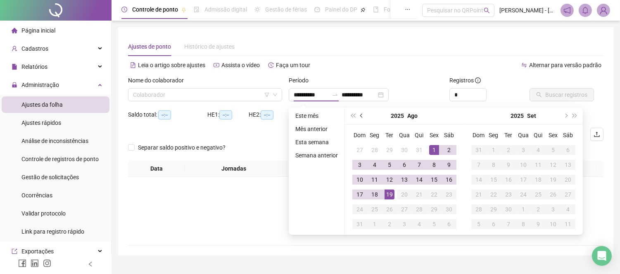
click at [362, 112] on button "prev-year" at bounding box center [361, 116] width 9 height 17
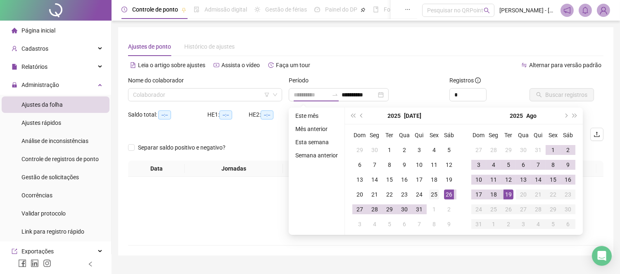
type input "**********"
click at [430, 194] on div "25" at bounding box center [434, 195] width 10 height 10
type input "**********"
click at [490, 194] on div "18" at bounding box center [493, 195] width 10 height 10
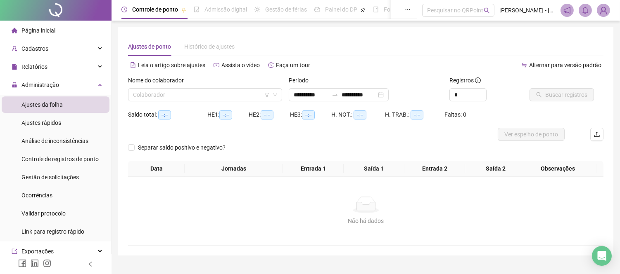
click at [498, 87] on div "Registros" at bounding box center [486, 82] width 74 height 12
